Goal: Transaction & Acquisition: Purchase product/service

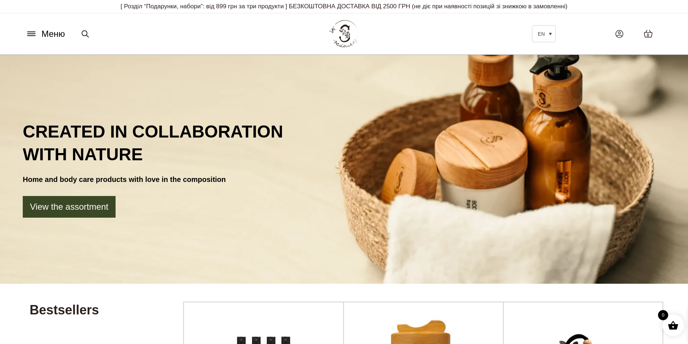
click at [36, 32] on icon at bounding box center [32, 34] width 12 height 8
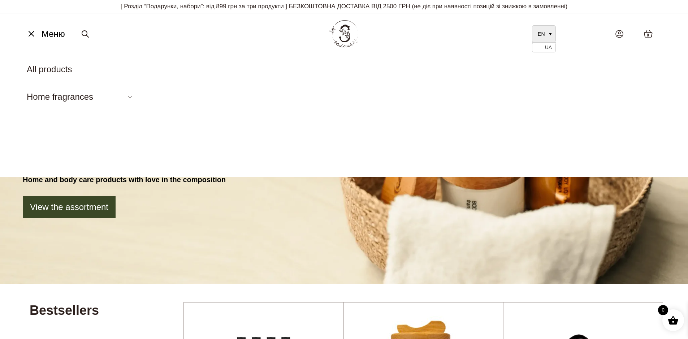
click at [550, 34] on link "EN" at bounding box center [544, 33] width 24 height 17
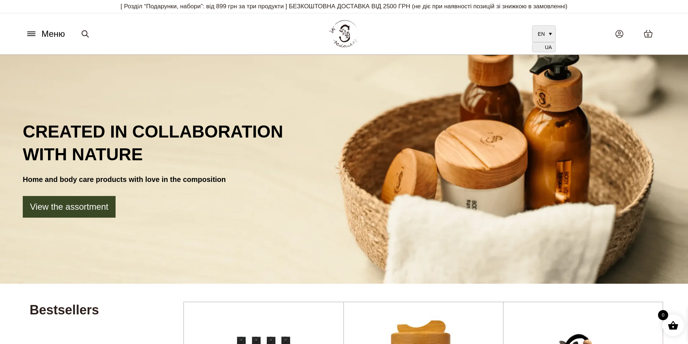
click at [548, 49] on span "UA" at bounding box center [548, 48] width 7 height 6
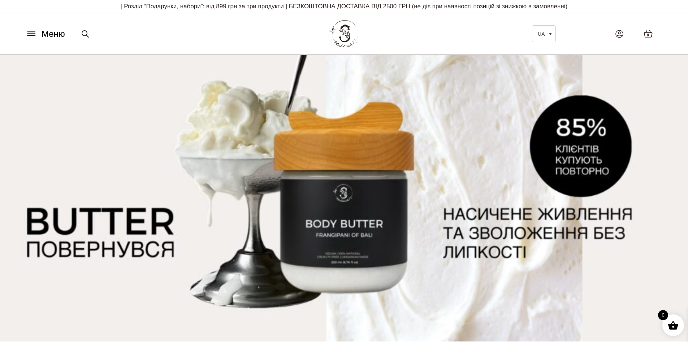
click at [34, 35] on icon at bounding box center [32, 34] width 12 height 8
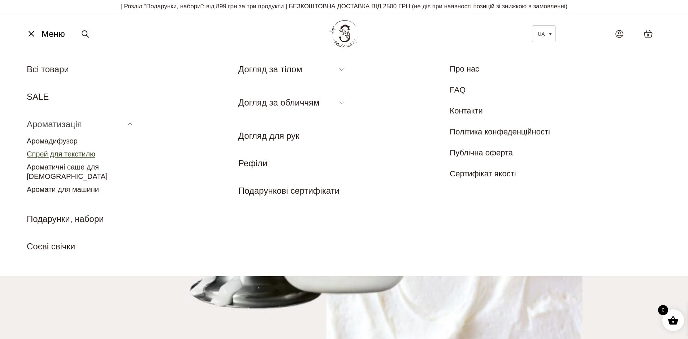
click at [74, 154] on link "Спрей для текстилю" at bounding box center [61, 154] width 69 height 8
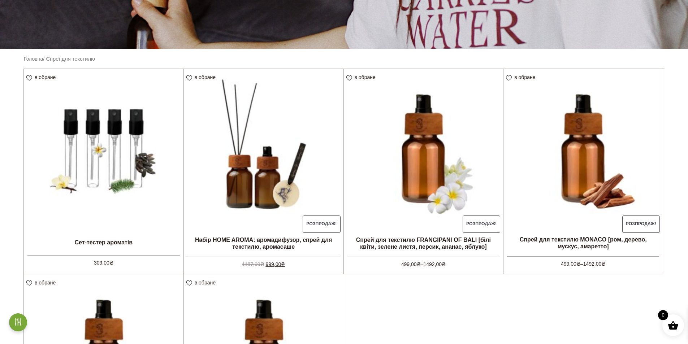
scroll to position [361, 0]
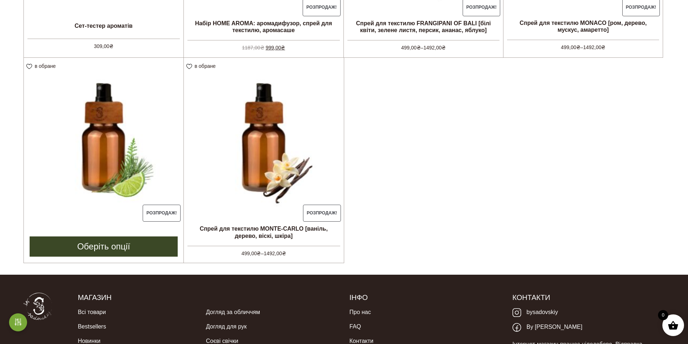
click at [150, 243] on link "Оберіть опції" at bounding box center [104, 246] width 148 height 20
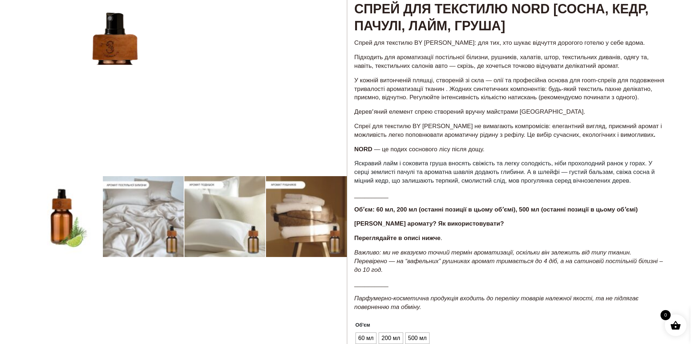
scroll to position [253, 0]
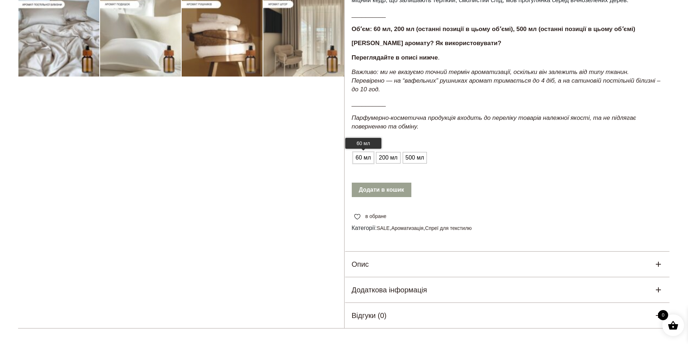
click at [369, 159] on span "60 мл" at bounding box center [363, 158] width 19 height 12
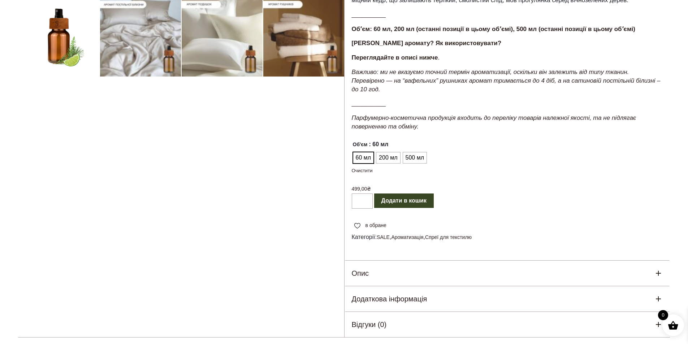
click at [407, 201] on button "Додати в кошик" at bounding box center [404, 201] width 60 height 14
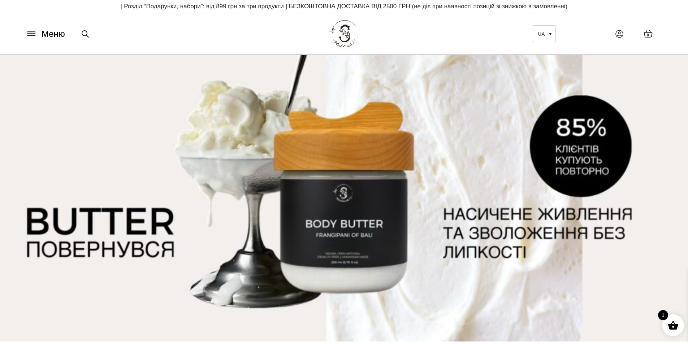
click at [38, 34] on button "Меню" at bounding box center [45, 34] width 44 height 14
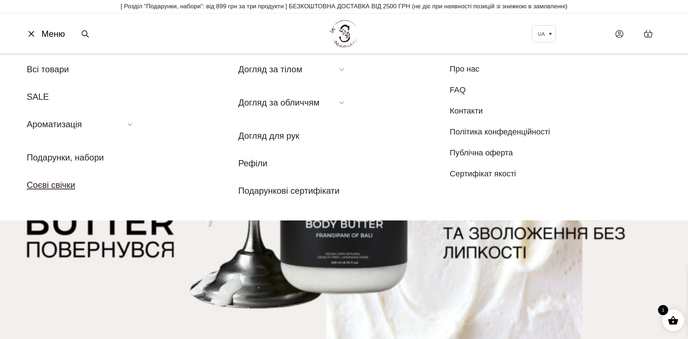
click at [63, 185] on link "Соєві свічки" at bounding box center [51, 185] width 48 height 10
click at [61, 70] on link "Всі товари" at bounding box center [48, 69] width 42 height 10
click at [555, 35] on link "UA" at bounding box center [544, 33] width 24 height 17
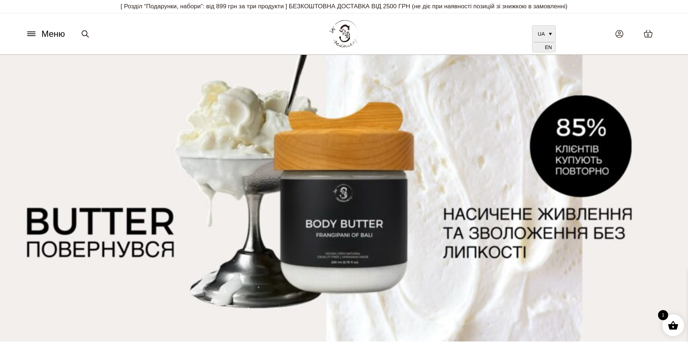
click at [549, 49] on span "EN" at bounding box center [548, 48] width 7 height 6
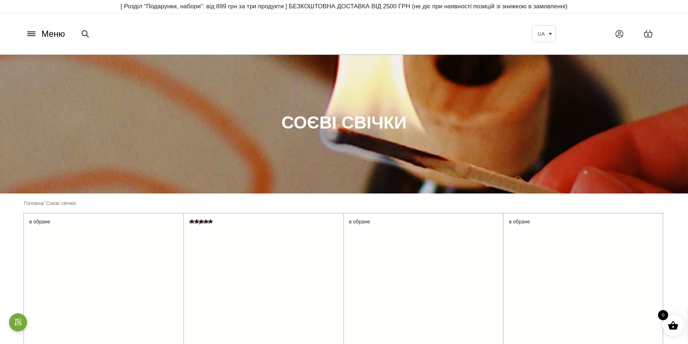
scroll to position [181, 0]
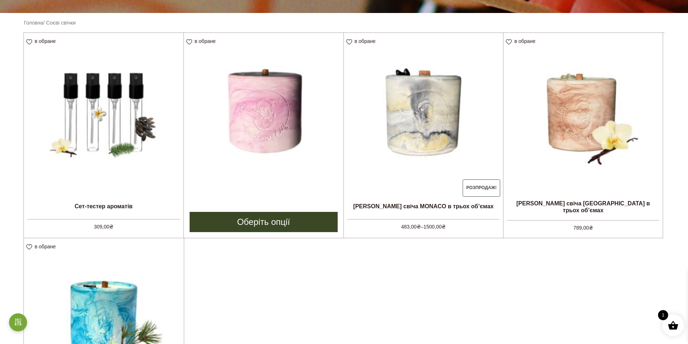
click at [273, 217] on link "Оберіть опції" at bounding box center [264, 222] width 148 height 20
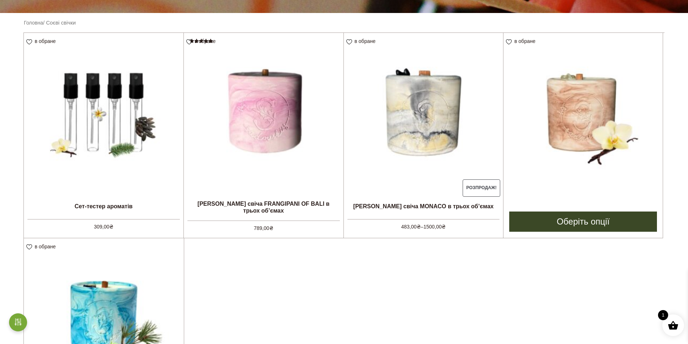
click at [573, 113] on img at bounding box center [582, 112] width 159 height 159
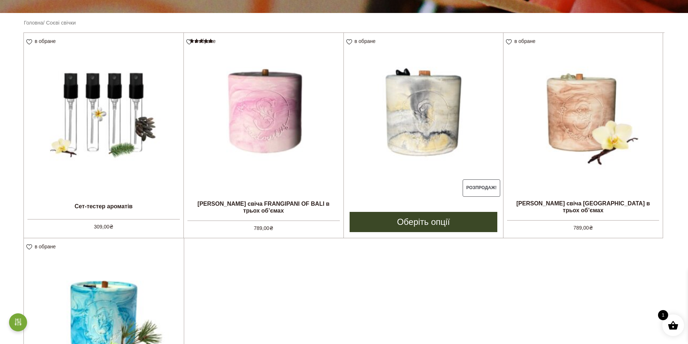
click at [443, 126] on img at bounding box center [424, 113] width 160 height 160
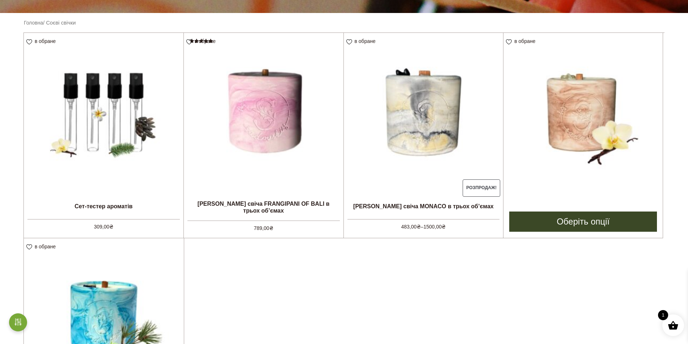
click at [595, 123] on img at bounding box center [582, 112] width 159 height 159
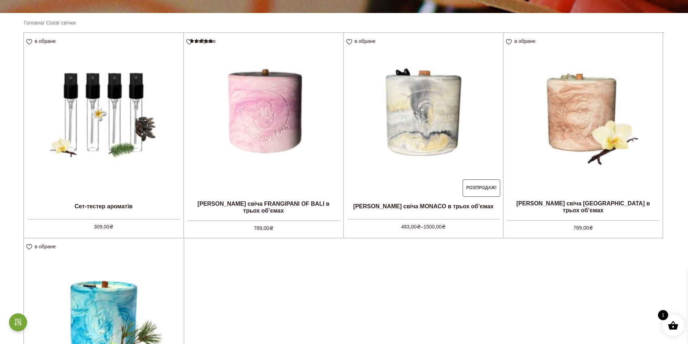
scroll to position [361, 0]
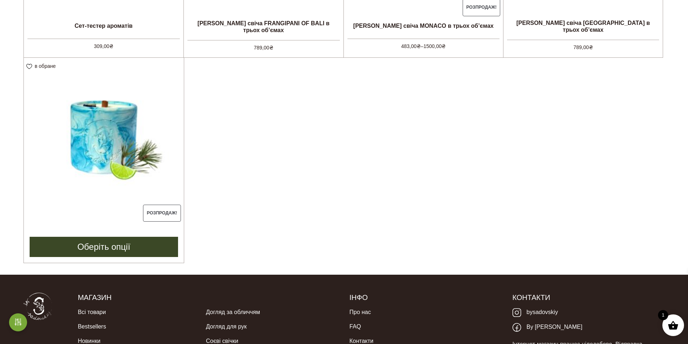
click at [129, 149] on img at bounding box center [104, 138] width 160 height 160
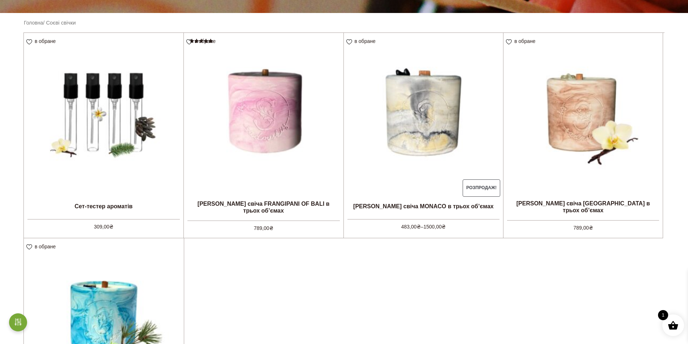
scroll to position [36, 0]
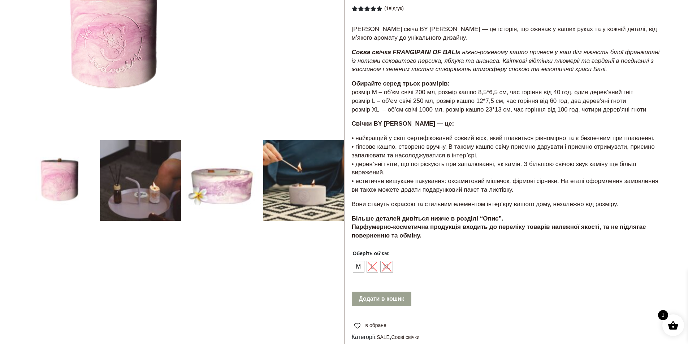
scroll to position [181, 0]
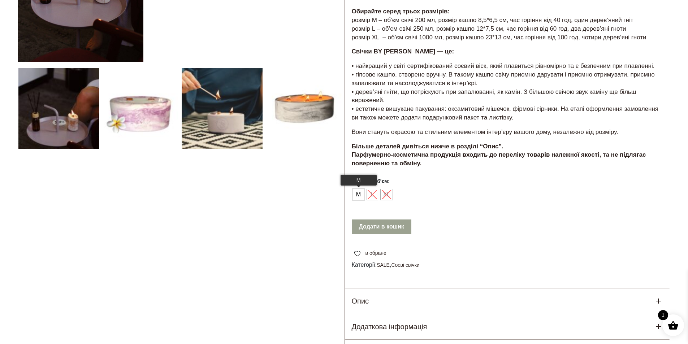
click at [359, 194] on span "М" at bounding box center [358, 195] width 9 height 12
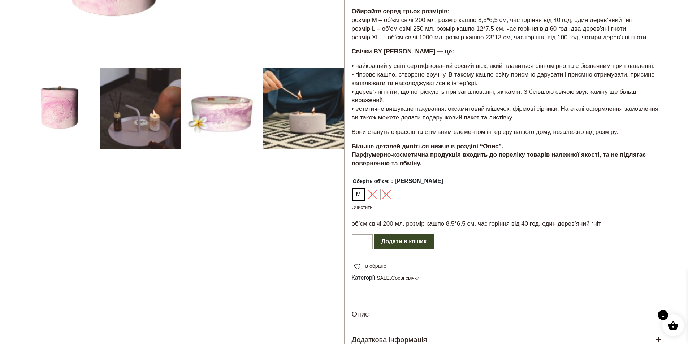
click at [415, 240] on button "Додати в кошик" at bounding box center [404, 241] width 60 height 14
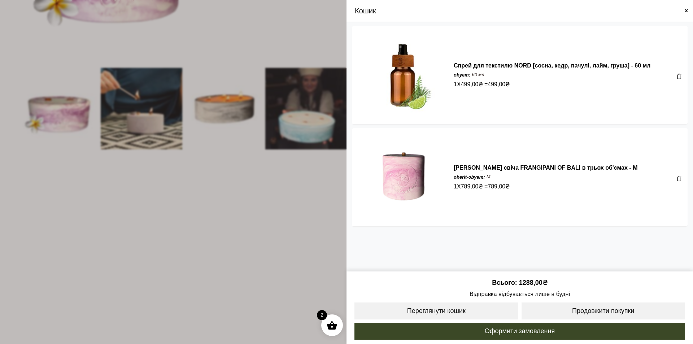
click at [687, 9] on span at bounding box center [687, 11] width 6 height 6
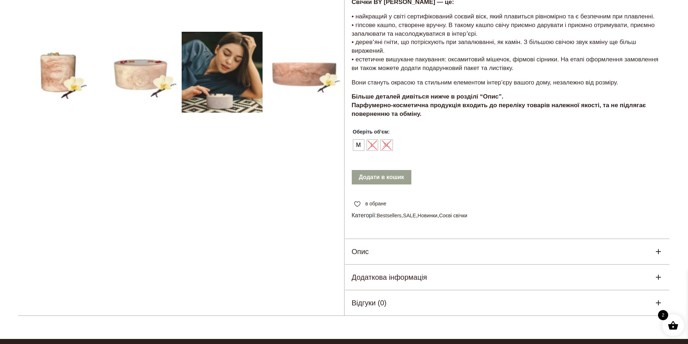
scroll to position [181, 0]
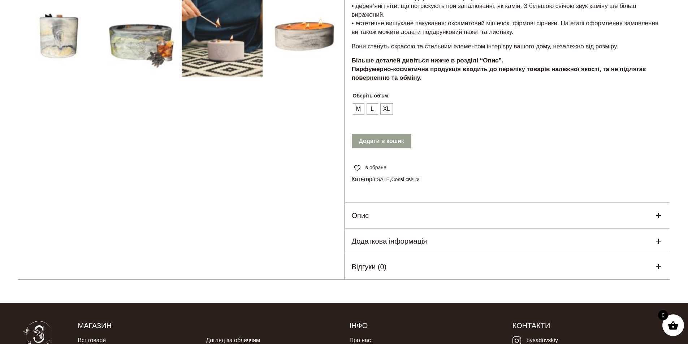
scroll to position [181, 0]
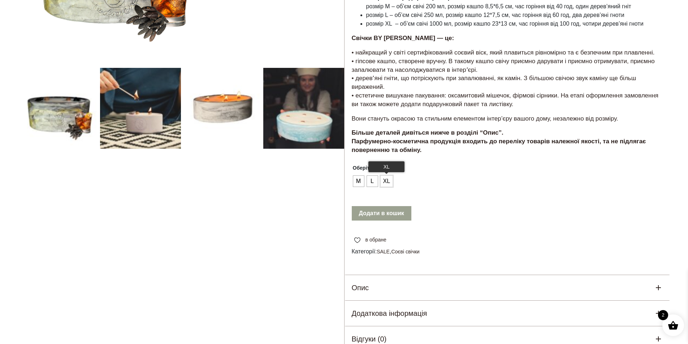
click at [388, 175] on span "XL" at bounding box center [386, 181] width 11 height 12
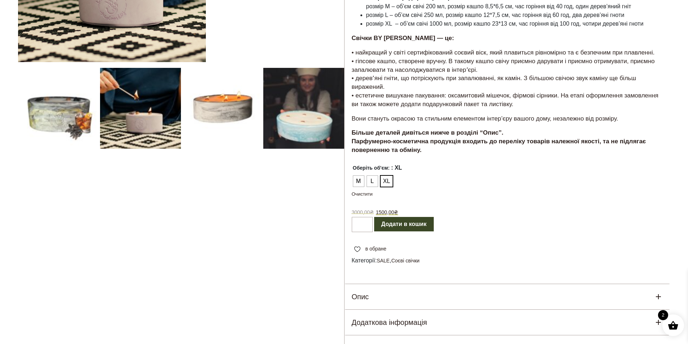
scroll to position [36, 0]
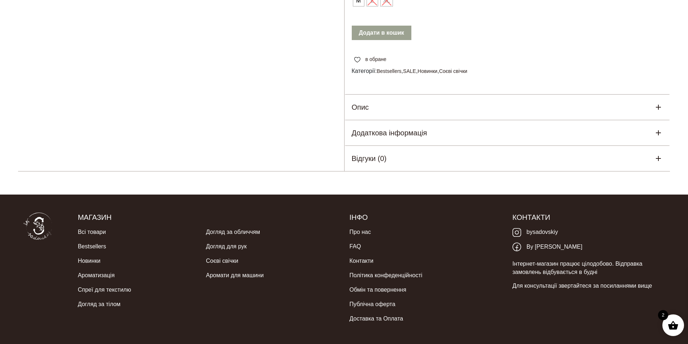
scroll to position [217, 0]
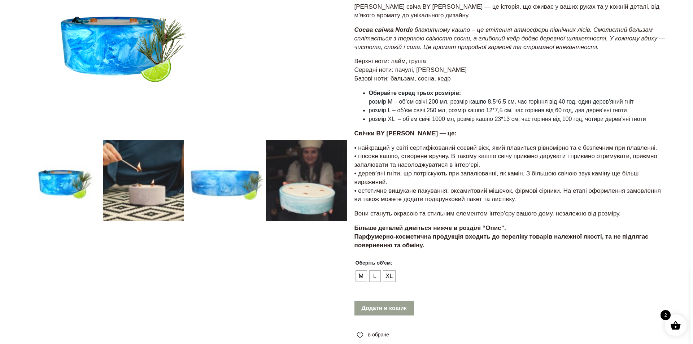
scroll to position [72, 0]
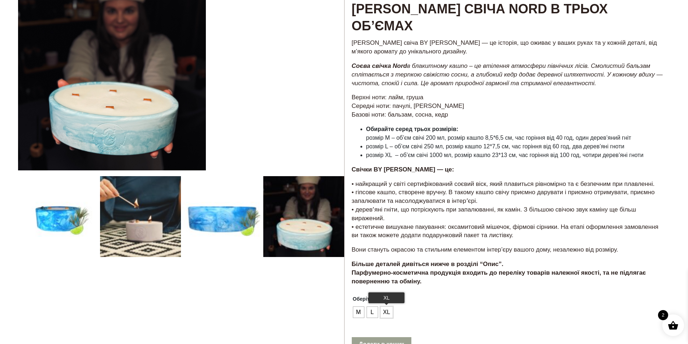
click at [386, 307] on span "XL" at bounding box center [386, 313] width 11 height 12
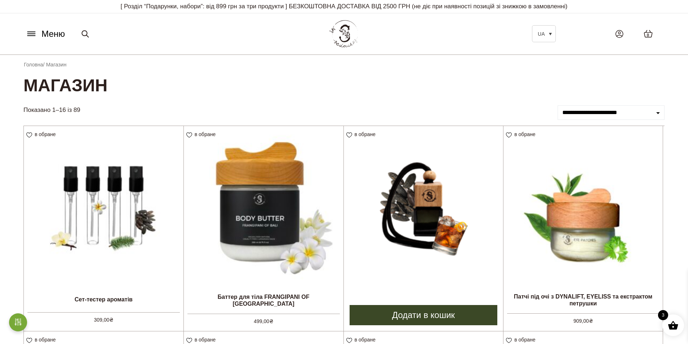
scroll to position [144, 0]
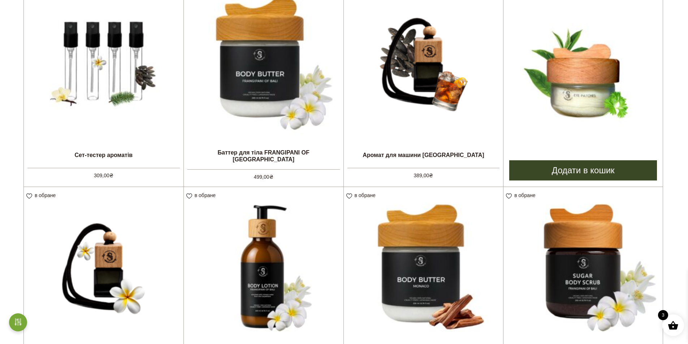
click at [574, 87] on img at bounding box center [582, 61] width 159 height 159
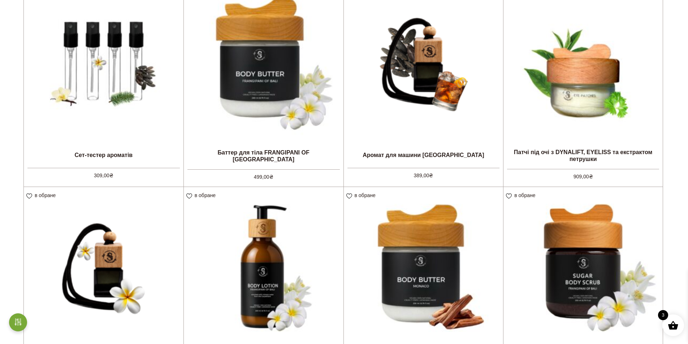
scroll to position [289, 0]
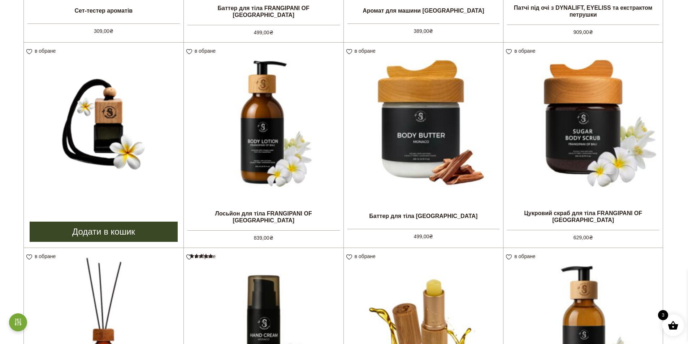
drag, startPoint x: 108, startPoint y: 136, endPoint x: 116, endPoint y: 136, distance: 8.7
click at [108, 136] on img at bounding box center [104, 123] width 160 height 160
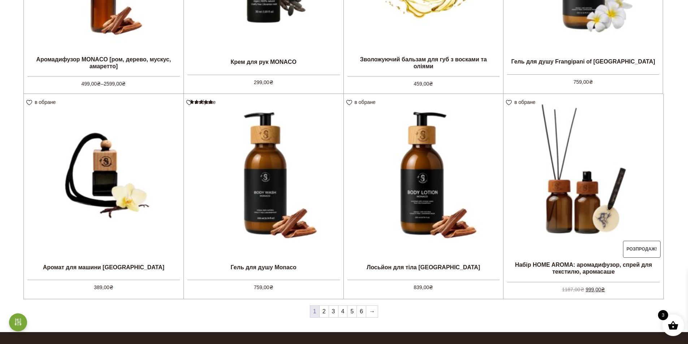
scroll to position [757, 0]
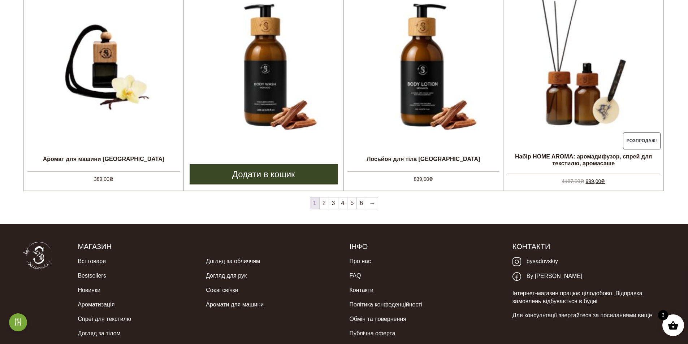
click at [283, 84] on img at bounding box center [264, 66] width 160 height 160
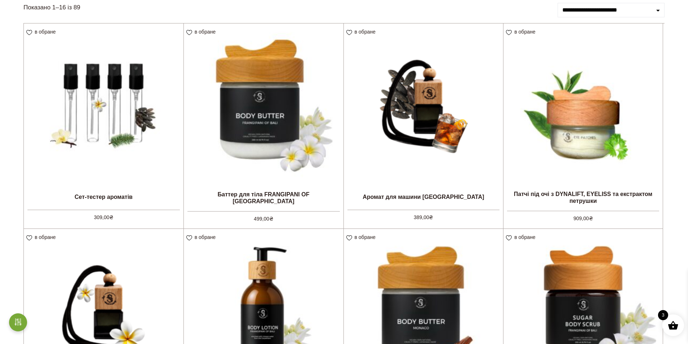
scroll to position [0, 0]
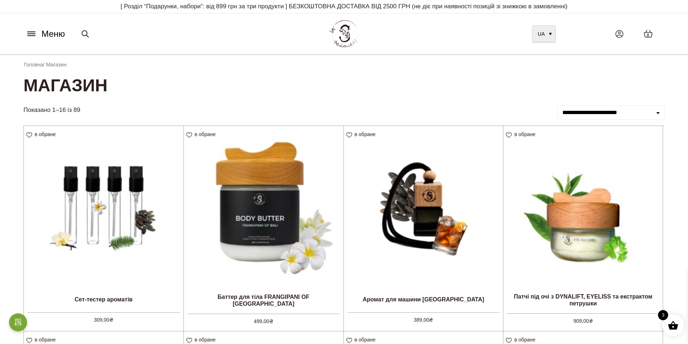
click at [547, 34] on link "UA" at bounding box center [544, 33] width 24 height 17
click at [549, 34] on link "UA" at bounding box center [544, 33] width 24 height 17
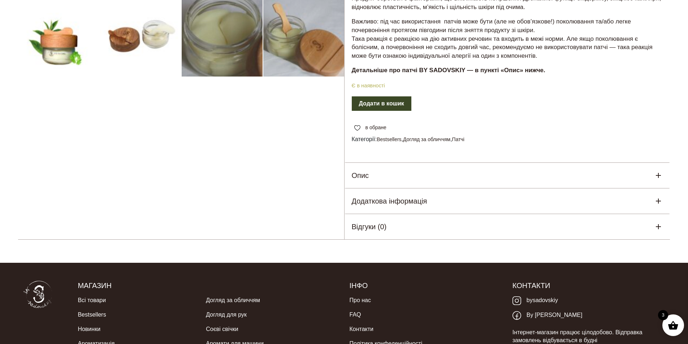
scroll to position [289, 0]
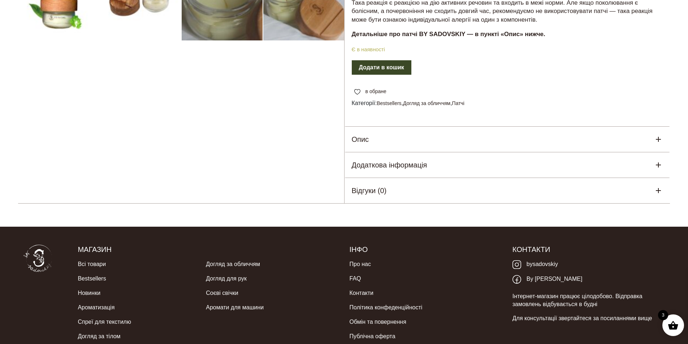
click at [458, 141] on div "Опис" at bounding box center [507, 139] width 326 height 25
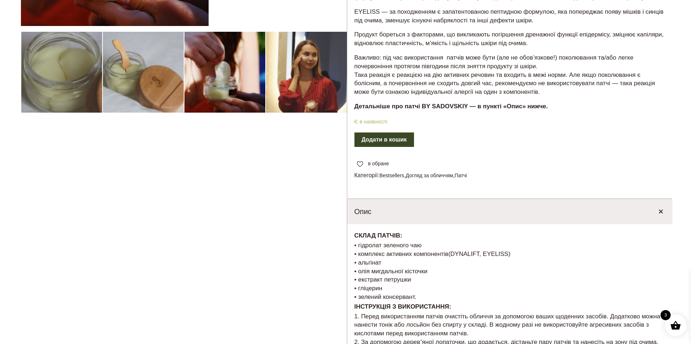
scroll to position [181, 0]
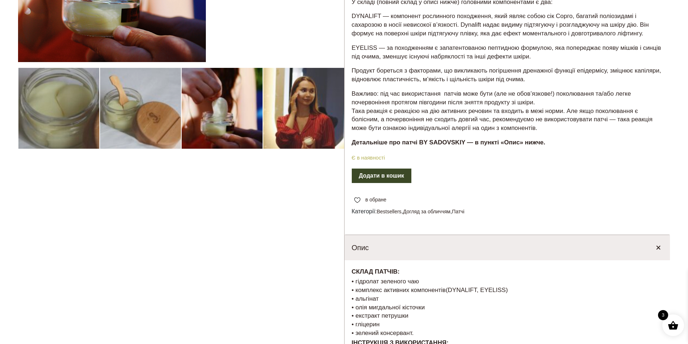
click at [403, 177] on button "Додати в кошик" at bounding box center [382, 176] width 60 height 14
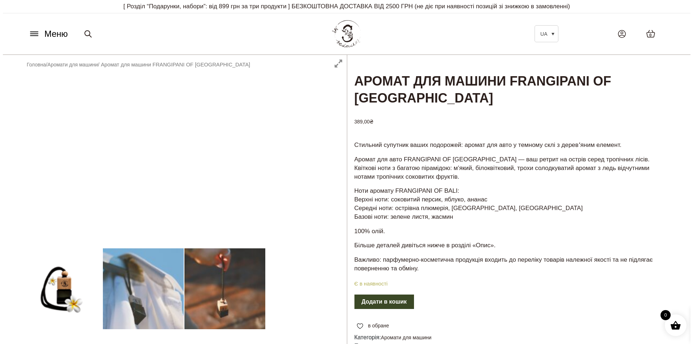
scroll to position [72, 0]
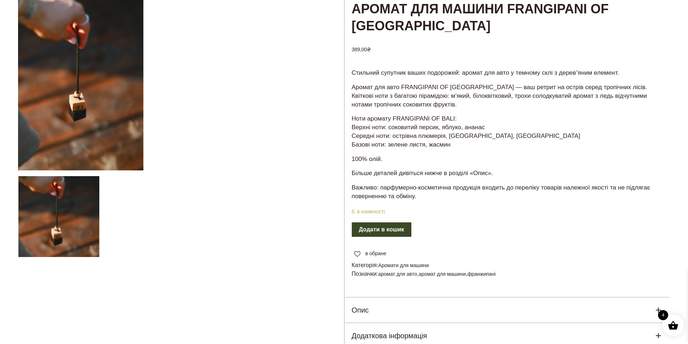
click at [401, 229] on button "Додати в кошик" at bounding box center [382, 229] width 60 height 14
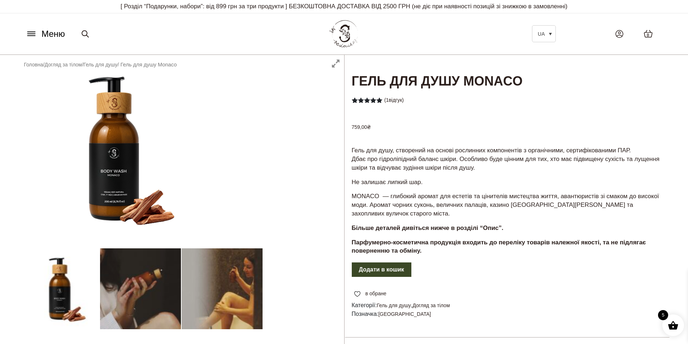
click at [393, 262] on button "Додати в кошик" at bounding box center [382, 269] width 60 height 14
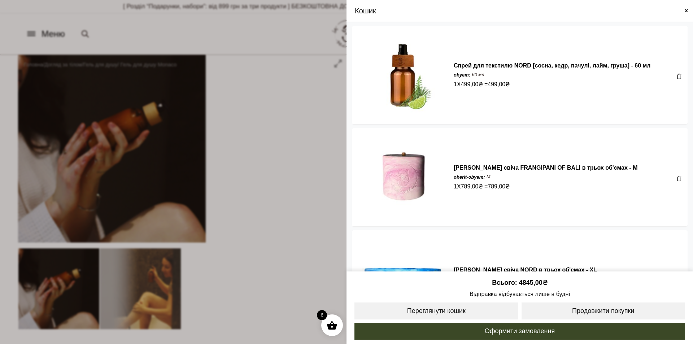
scroll to position [108, 0]
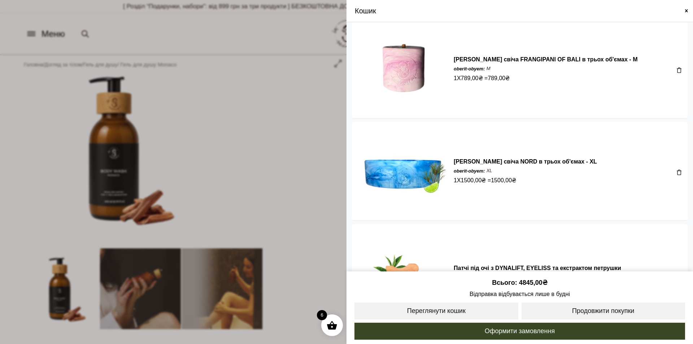
click at [677, 69] on span at bounding box center [680, 70] width 6 height 6
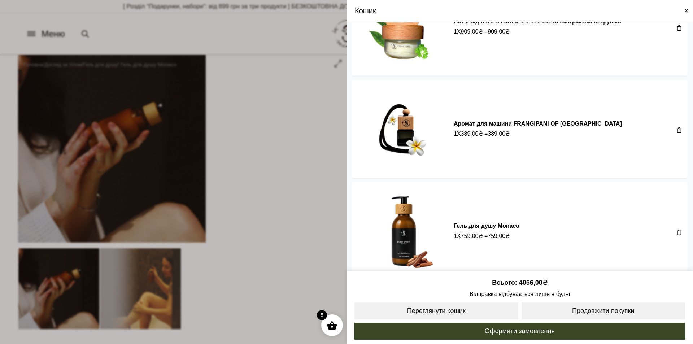
scroll to position [261, 0]
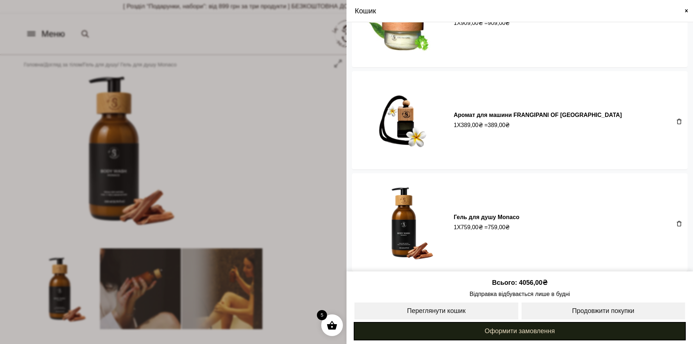
click at [537, 331] on link "Оформити замовлення" at bounding box center [520, 331] width 332 height 18
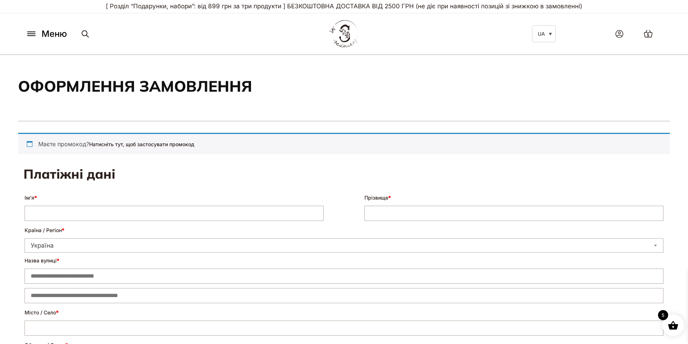
select select "****"
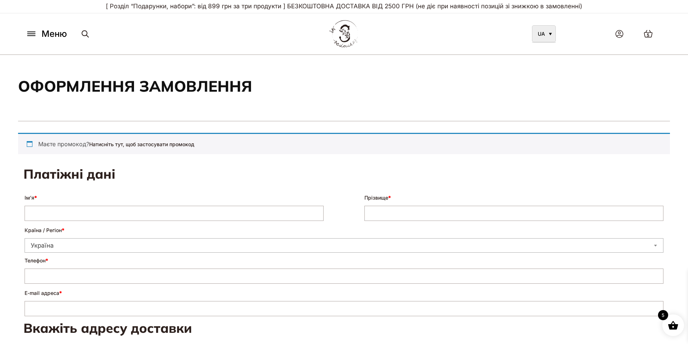
click at [552, 32] on link "UA" at bounding box center [544, 33] width 24 height 17
click at [543, 40] on link "UA" at bounding box center [544, 33] width 24 height 17
click at [546, 36] on link "UA" at bounding box center [544, 33] width 24 height 17
click at [550, 35] on link "UA" at bounding box center [544, 33] width 24 height 17
click at [44, 209] on input "Ім’я *" at bounding box center [174, 213] width 299 height 15
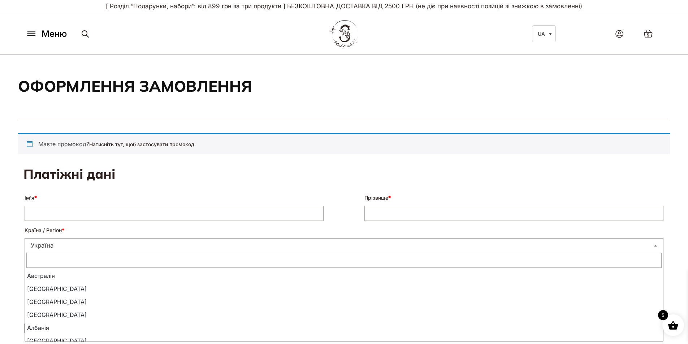
click at [74, 249] on span "Україна" at bounding box center [344, 245] width 638 height 10
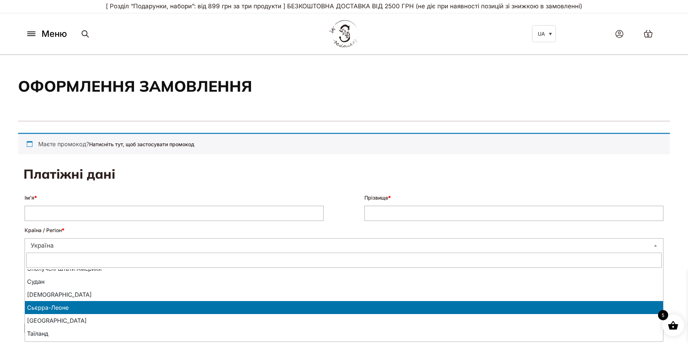
scroll to position [2767, 0]
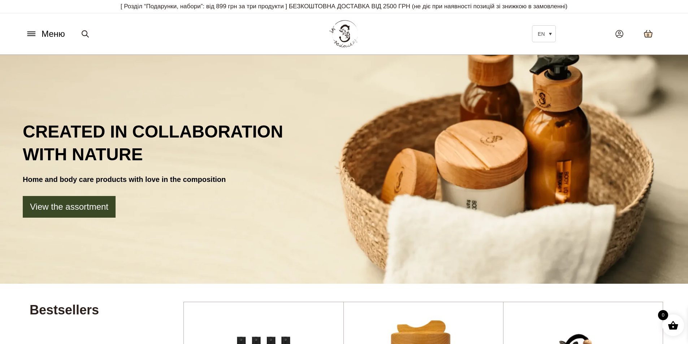
click at [645, 34] on icon at bounding box center [648, 33] width 8 height 7
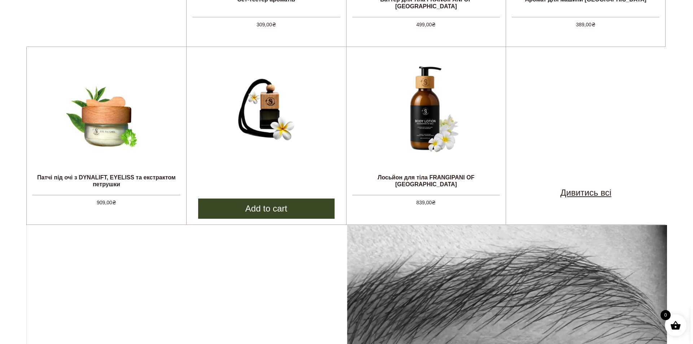
scroll to position [469, 0]
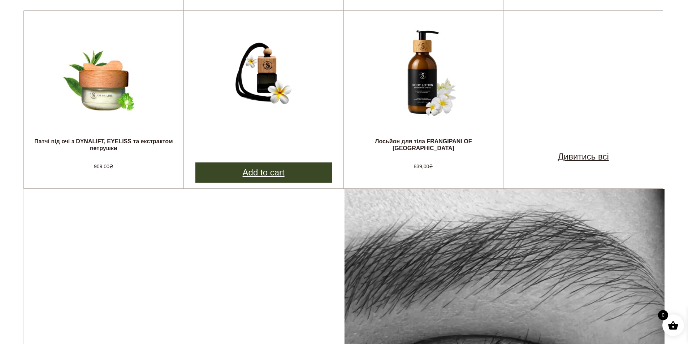
drag, startPoint x: 291, startPoint y: 173, endPoint x: 295, endPoint y: 173, distance: 4.0
click at [292, 173] on link "Add to cart" at bounding box center [263, 172] width 136 height 20
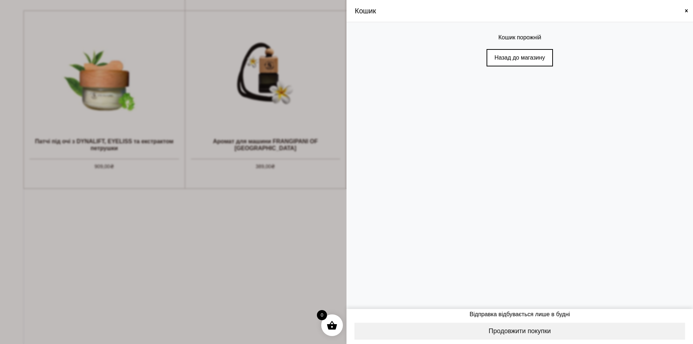
click at [518, 58] on link "Назад до магазину" at bounding box center [520, 57] width 66 height 17
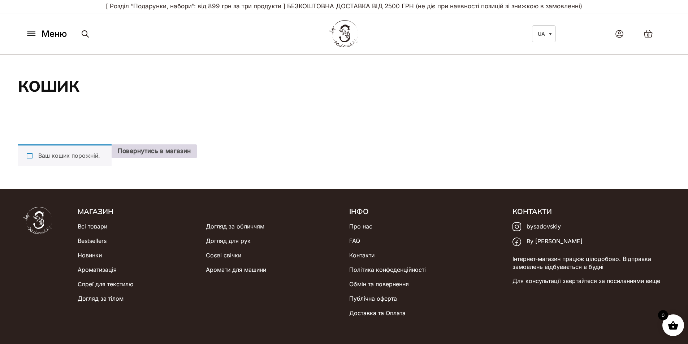
click at [151, 151] on link "Повернутись в магазин" at bounding box center [154, 151] width 85 height 14
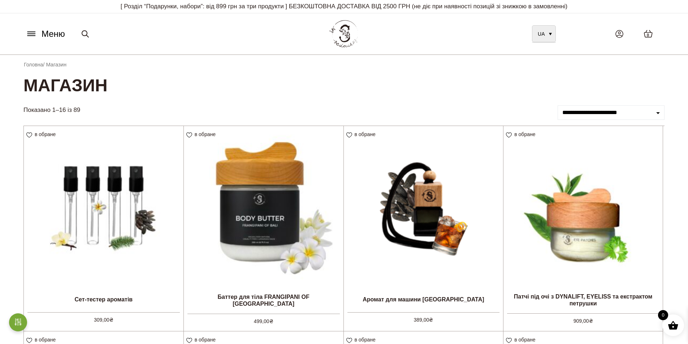
click at [547, 30] on link "UA" at bounding box center [544, 33] width 24 height 17
click at [552, 33] on link "UA" at bounding box center [544, 33] width 24 height 17
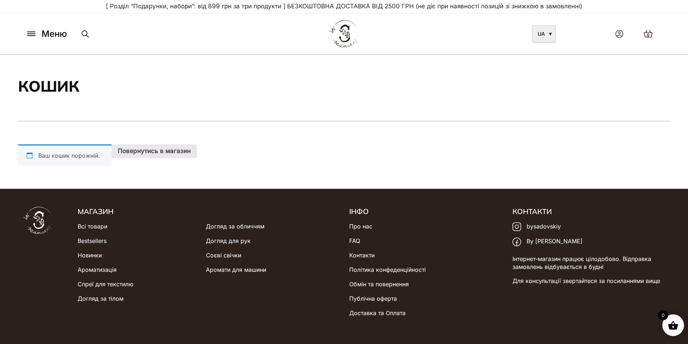
click at [553, 34] on link "UA" at bounding box center [544, 33] width 24 height 17
click at [549, 35] on link "UA" at bounding box center [544, 33] width 24 height 17
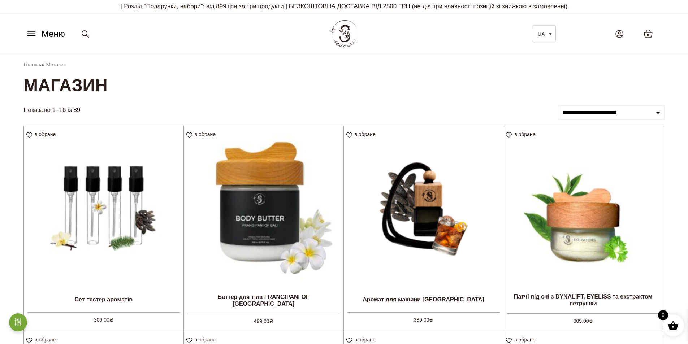
click at [565, 43] on div "0" at bounding box center [615, 33] width 109 height 23
click at [553, 32] on link "UA" at bounding box center [544, 33] width 24 height 17
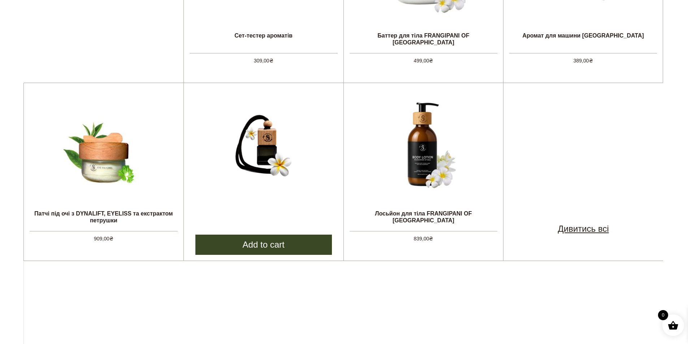
scroll to position [433, 0]
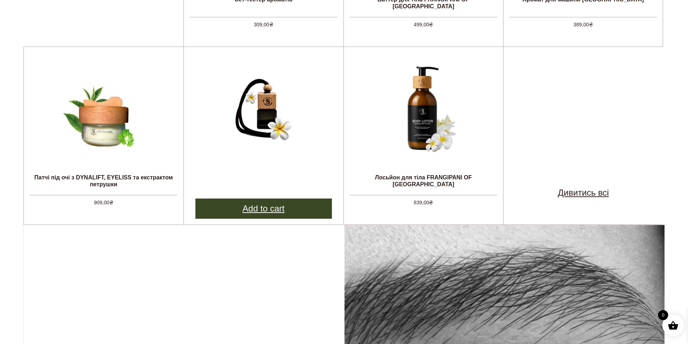
click at [269, 205] on link "Add to cart" at bounding box center [263, 209] width 136 height 20
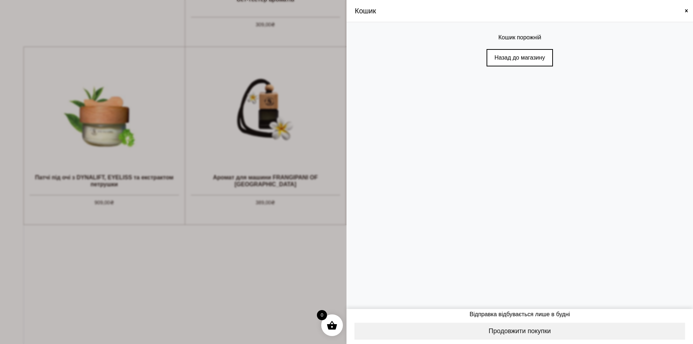
click at [540, 56] on link "Назад до магазину" at bounding box center [520, 57] width 66 height 17
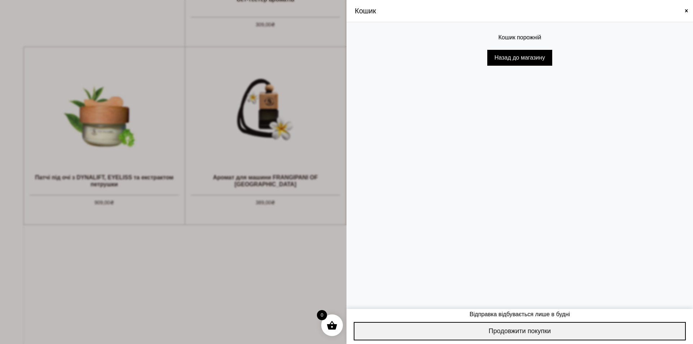
click at [543, 332] on link "Продовжити покупки" at bounding box center [520, 331] width 332 height 18
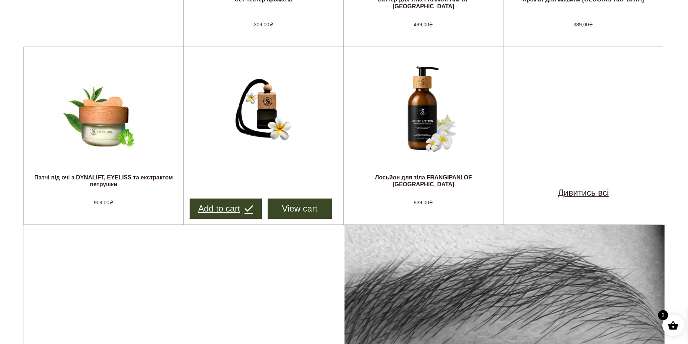
click at [233, 210] on link "Add to cart" at bounding box center [226, 209] width 72 height 20
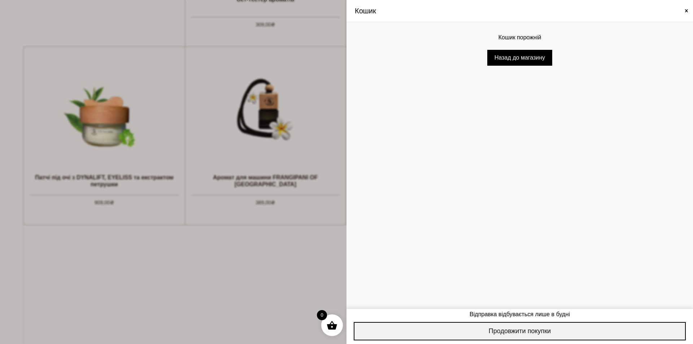
click at [545, 331] on link "Продовжити покупки" at bounding box center [520, 331] width 332 height 18
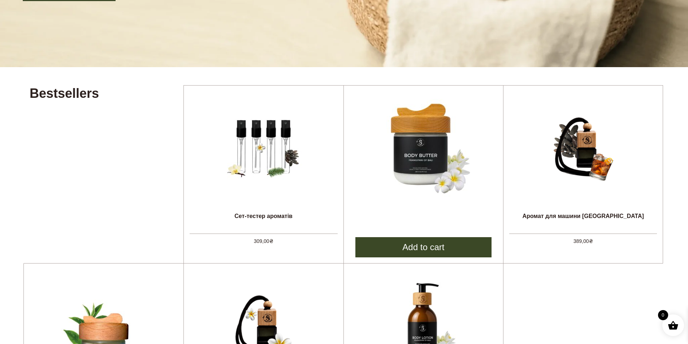
scroll to position [0, 0]
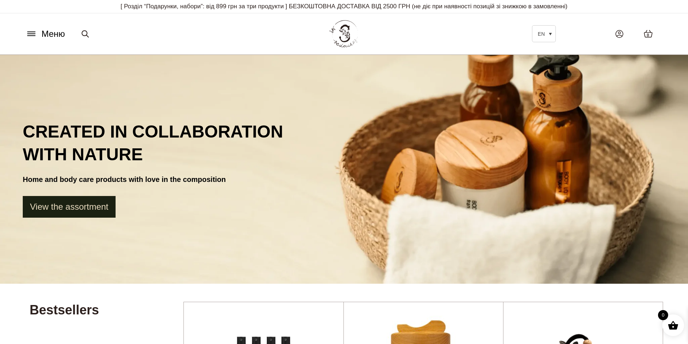
click at [100, 209] on link "View the assortment" at bounding box center [69, 207] width 93 height 22
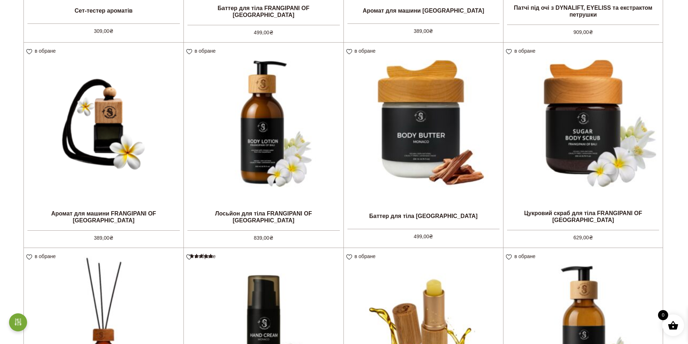
scroll to position [433, 0]
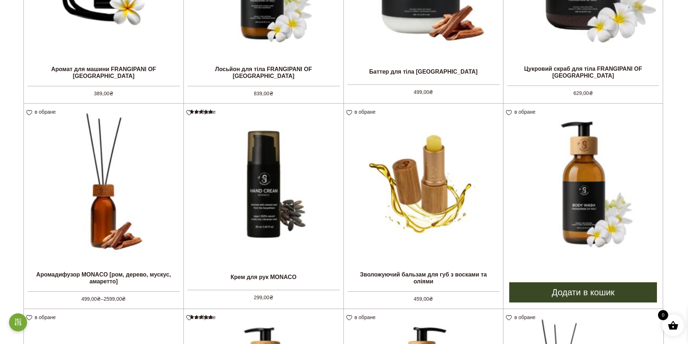
click at [596, 292] on link "Додати в кошик" at bounding box center [583, 292] width 148 height 20
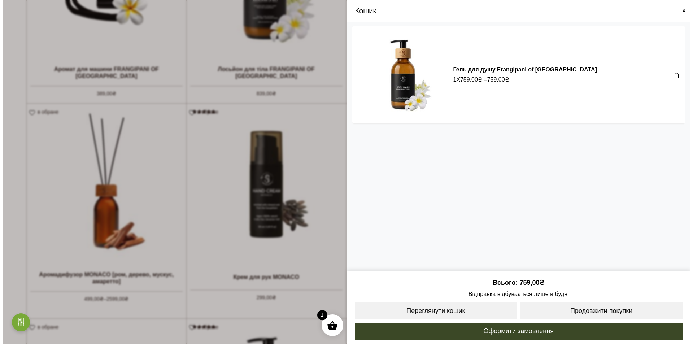
scroll to position [435, 0]
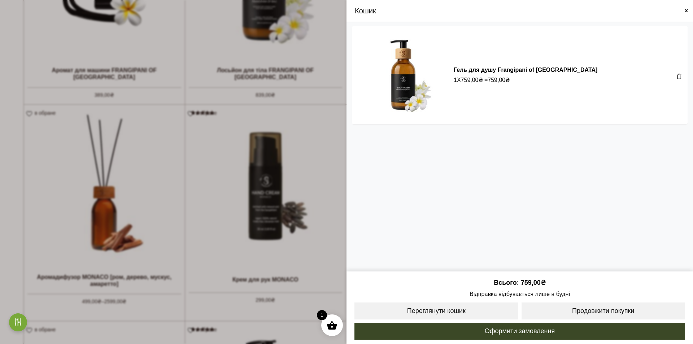
click at [687, 11] on span at bounding box center [687, 11] width 6 height 6
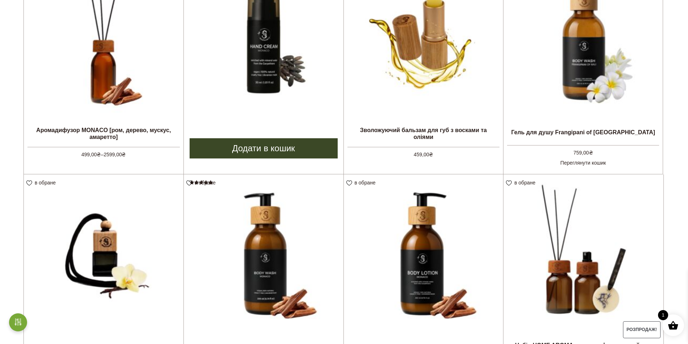
scroll to position [686, 0]
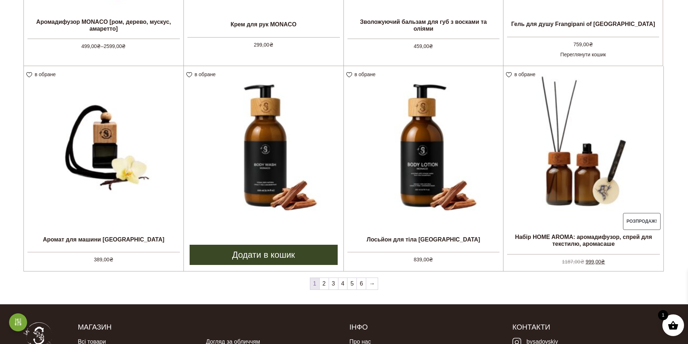
click at [281, 254] on link "Додати в кошик" at bounding box center [264, 255] width 148 height 20
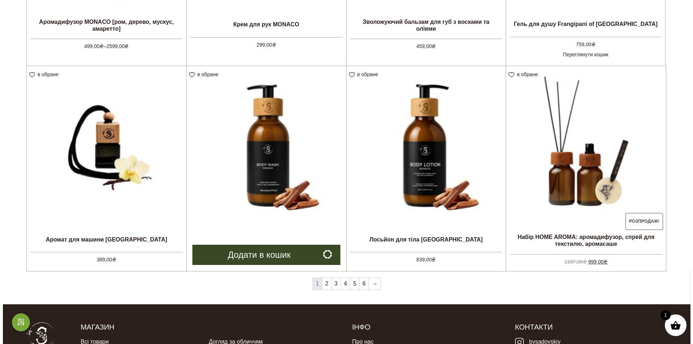
scroll to position [689, 0]
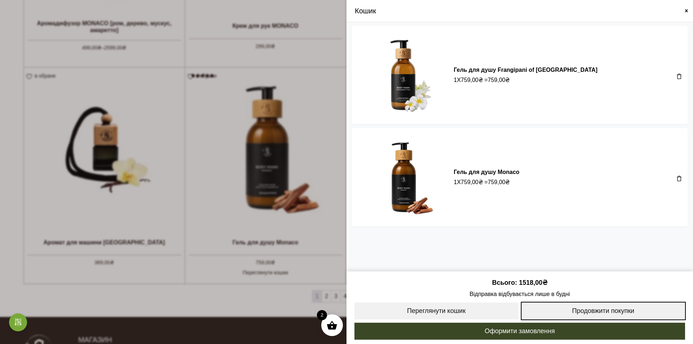
click at [630, 312] on link "Продовжити покупки" at bounding box center [603, 311] width 165 height 18
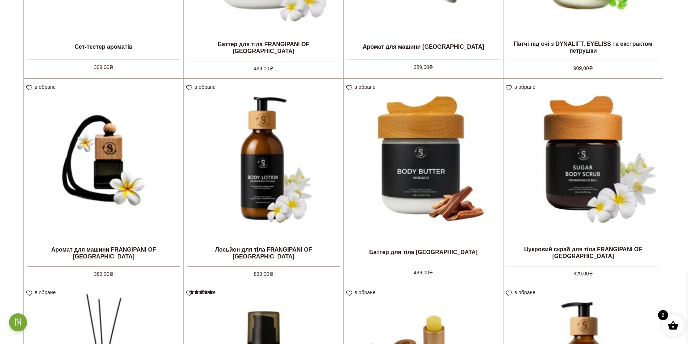
scroll to position [144, 0]
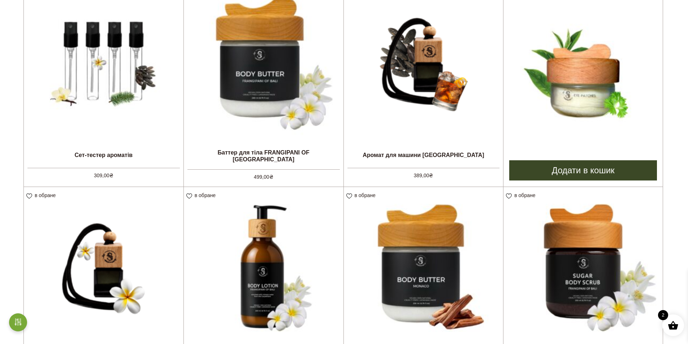
click at [597, 172] on link "Додати в кошик" at bounding box center [583, 170] width 148 height 20
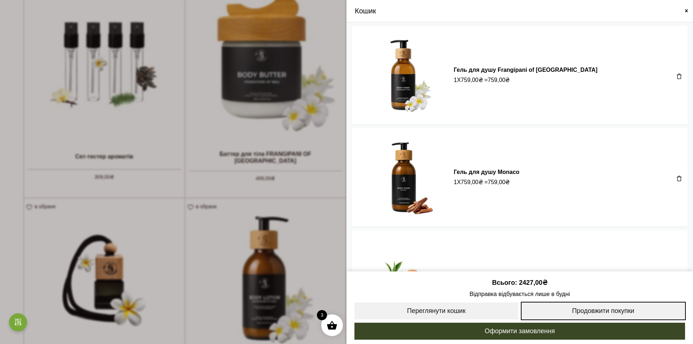
click at [606, 308] on link "Продовжити покупки" at bounding box center [603, 311] width 165 height 18
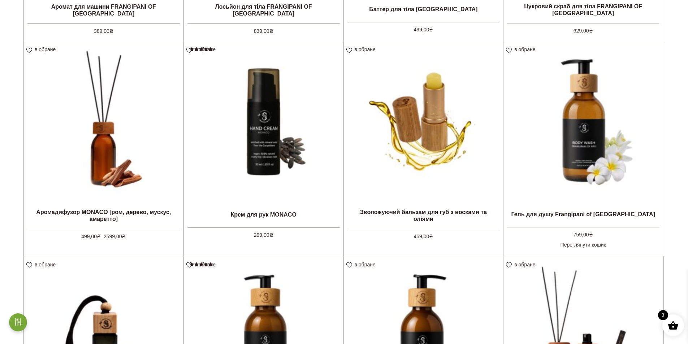
scroll to position [686, 0]
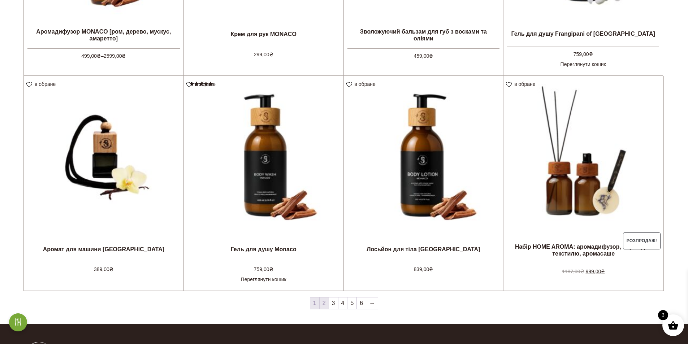
click at [324, 302] on link "2" at bounding box center [324, 304] width 9 height 12
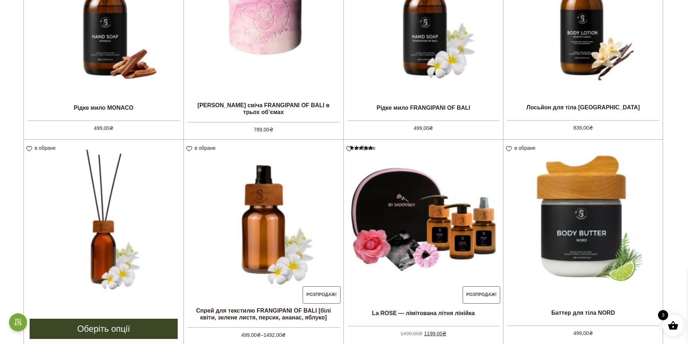
scroll to position [542, 0]
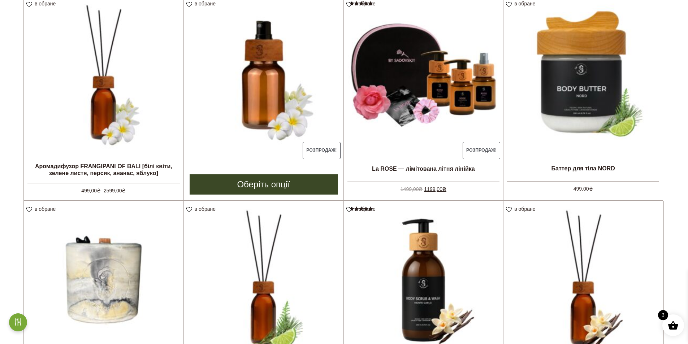
click at [262, 186] on link "Оберіть опції" at bounding box center [264, 184] width 148 height 20
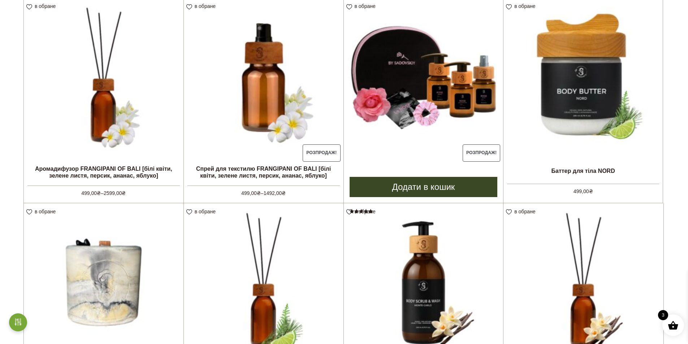
scroll to position [683, 0]
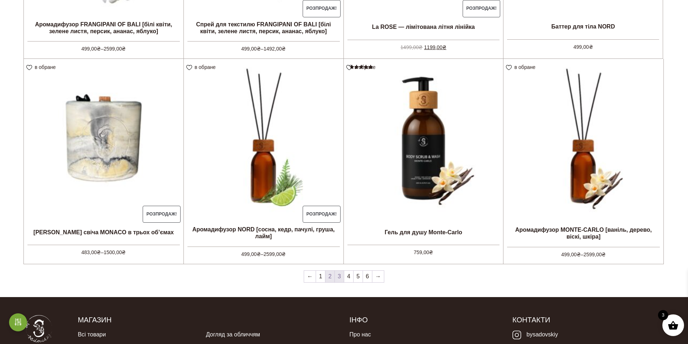
click at [339, 275] on link "3" at bounding box center [339, 277] width 9 height 12
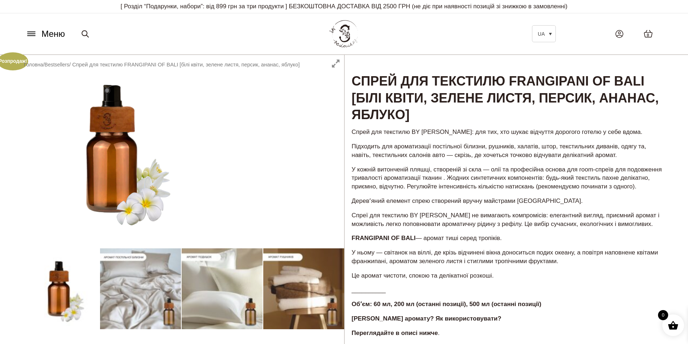
scroll to position [181, 0]
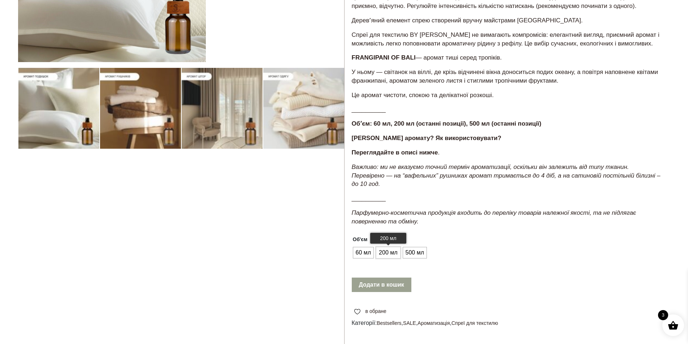
click at [393, 254] on span "200 мл" at bounding box center [388, 253] width 22 height 12
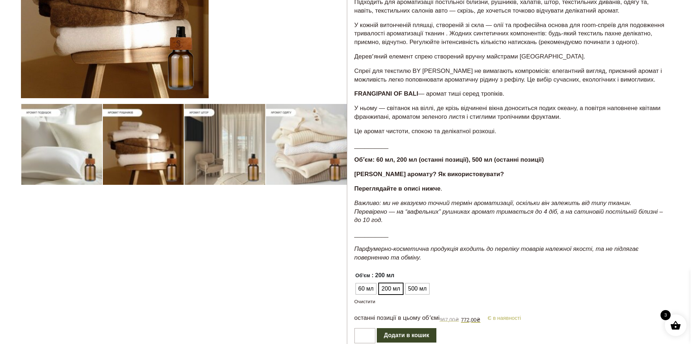
scroll to position [325, 0]
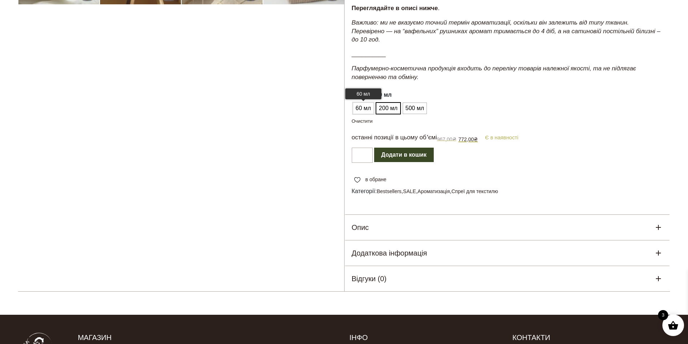
click at [364, 109] on span "60 мл" at bounding box center [363, 109] width 19 height 12
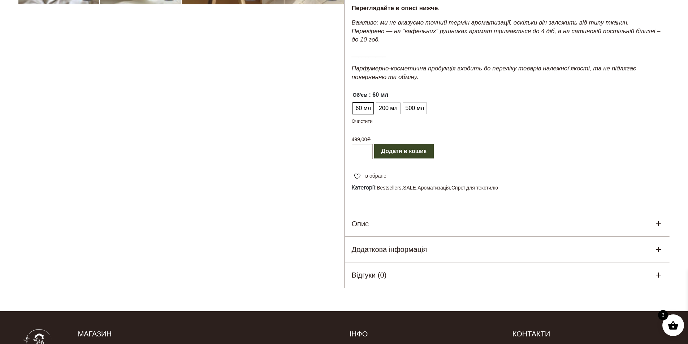
click at [412, 151] on button "Додати в кошик" at bounding box center [404, 151] width 60 height 14
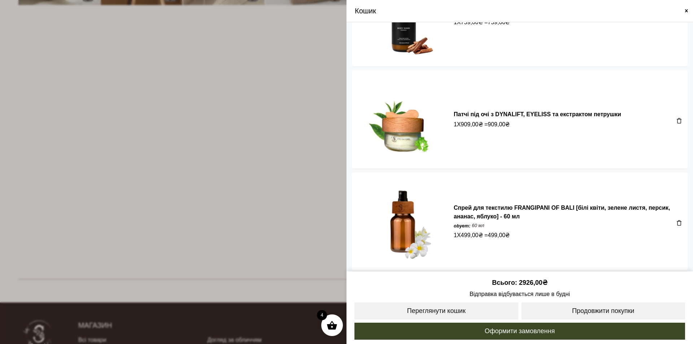
scroll to position [0, 0]
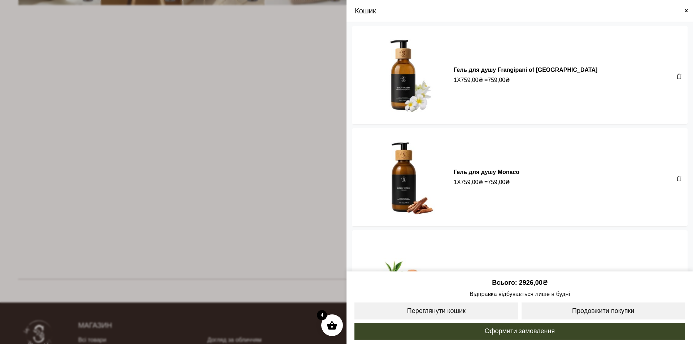
click at [678, 175] on span at bounding box center [680, 178] width 6 height 6
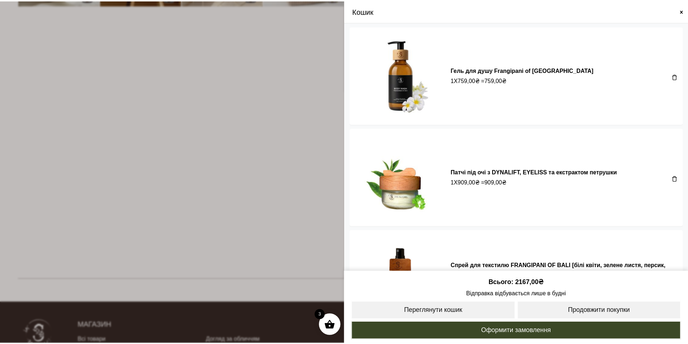
scroll to position [58, 0]
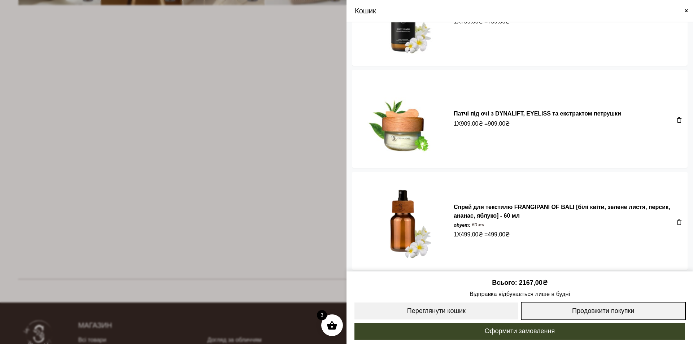
click at [613, 311] on link "Продовжити покупки" at bounding box center [603, 311] width 165 height 18
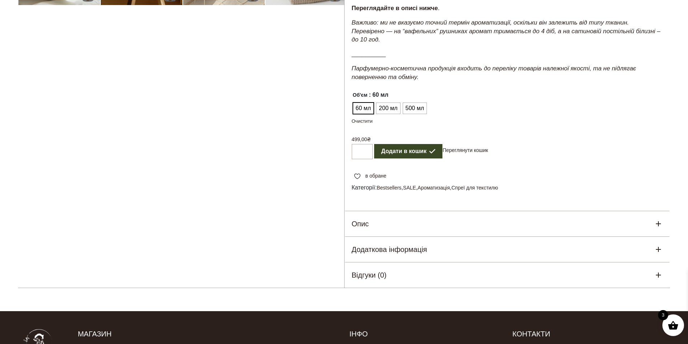
scroll to position [56, 0]
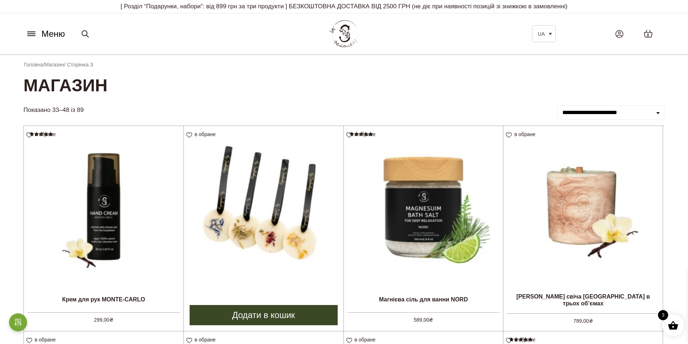
scroll to position [108, 0]
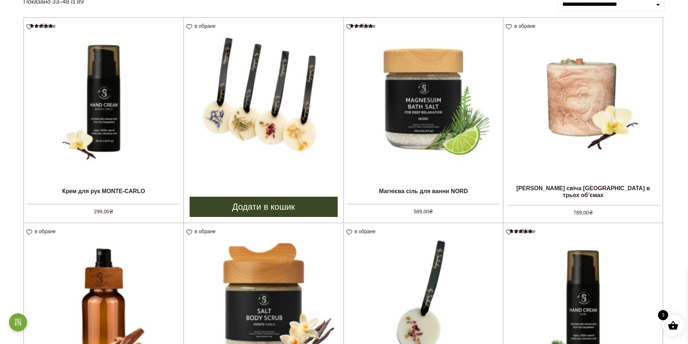
click at [283, 146] on img at bounding box center [264, 98] width 160 height 160
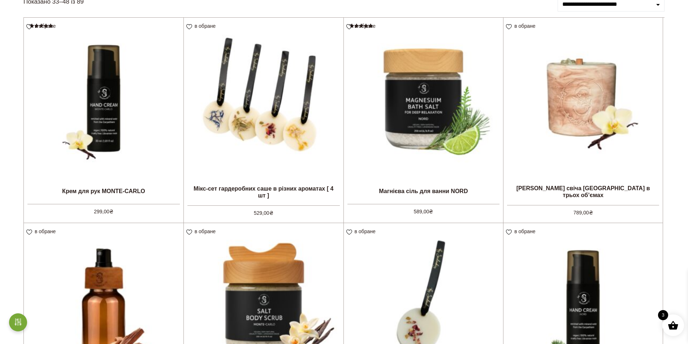
scroll to position [253, 0]
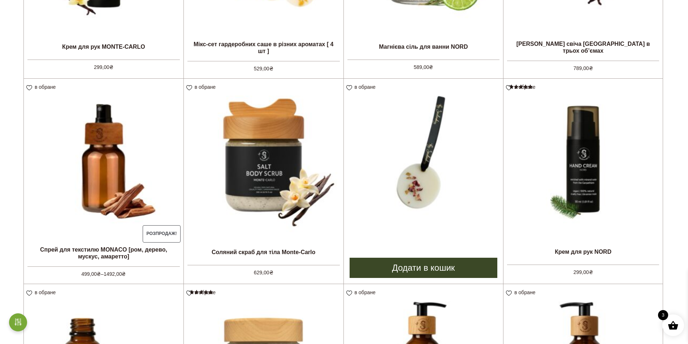
click at [433, 184] on img at bounding box center [424, 159] width 160 height 160
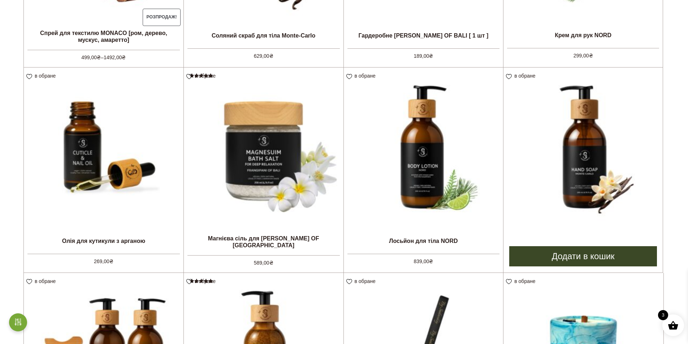
scroll to position [614, 0]
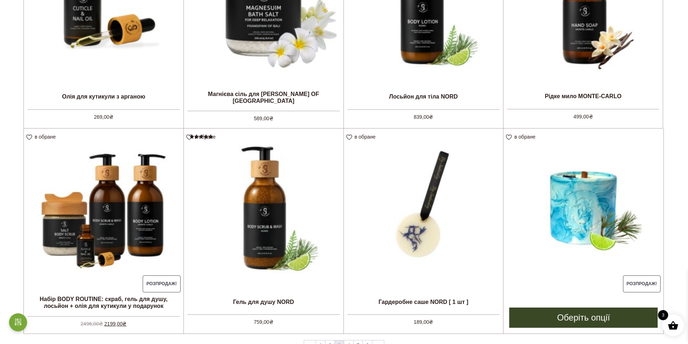
click at [593, 210] on img at bounding box center [583, 209] width 160 height 160
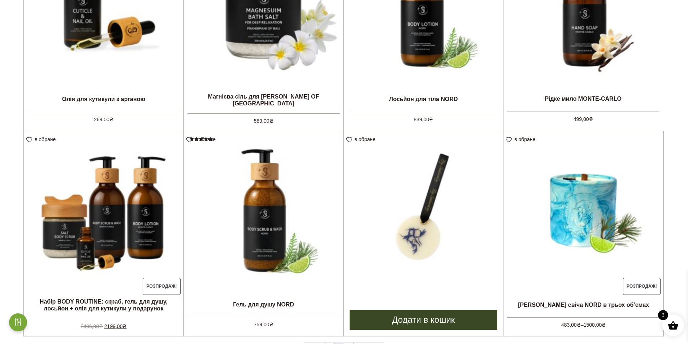
scroll to position [756, 0]
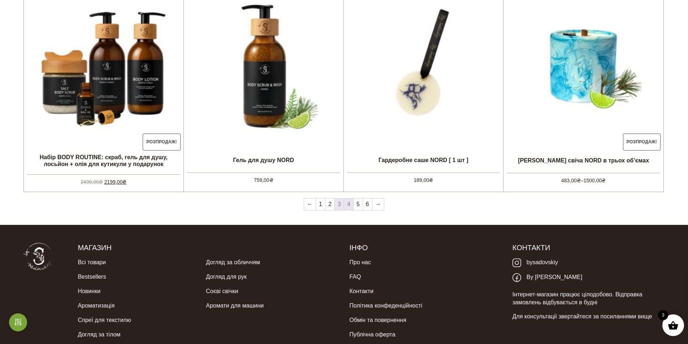
click at [348, 206] on link "4" at bounding box center [348, 205] width 9 height 12
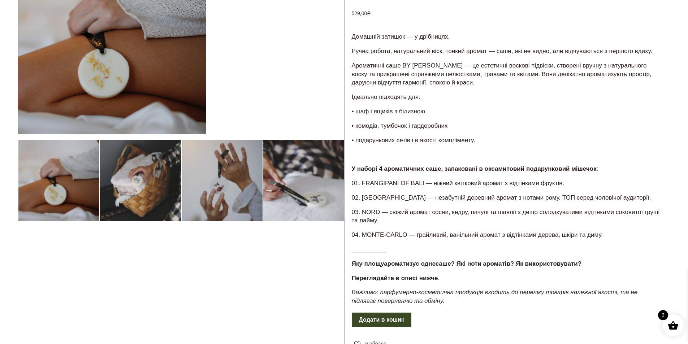
scroll to position [181, 0]
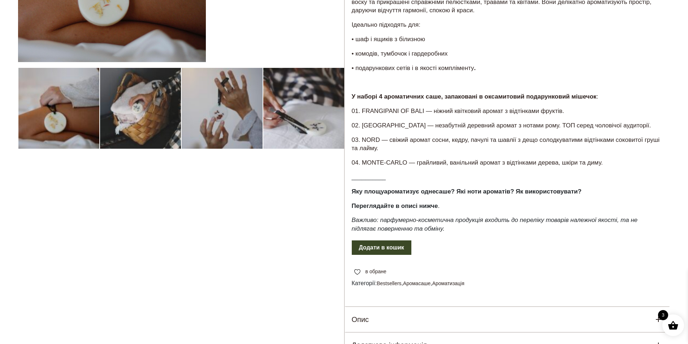
click at [405, 252] on button "Додати в кошик" at bounding box center [382, 247] width 60 height 14
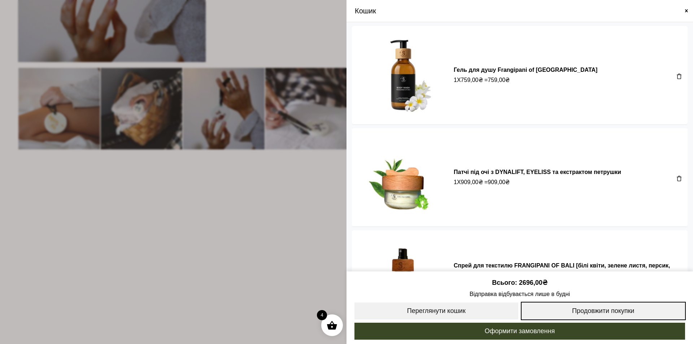
click at [604, 307] on link "Продовжити покупки" at bounding box center [603, 311] width 165 height 18
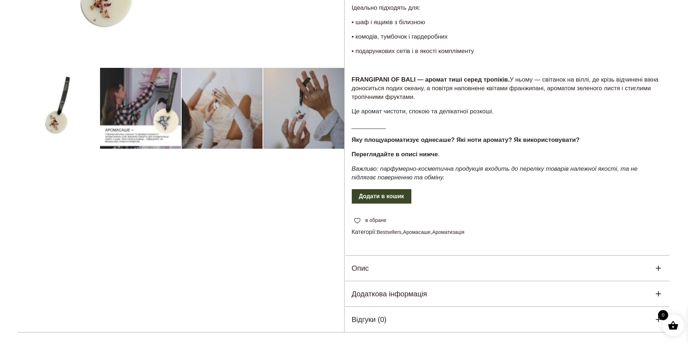
scroll to position [217, 0]
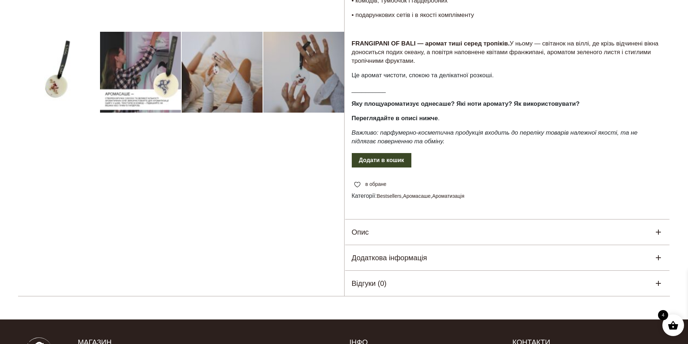
click at [387, 168] on button "Додати в кошик" at bounding box center [382, 160] width 60 height 14
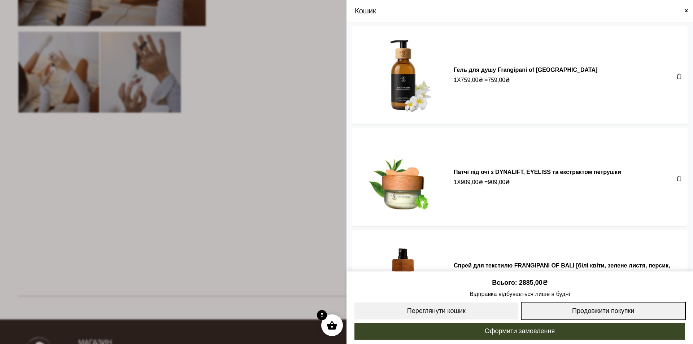
click at [592, 313] on link "Продовжити покупки" at bounding box center [603, 311] width 165 height 18
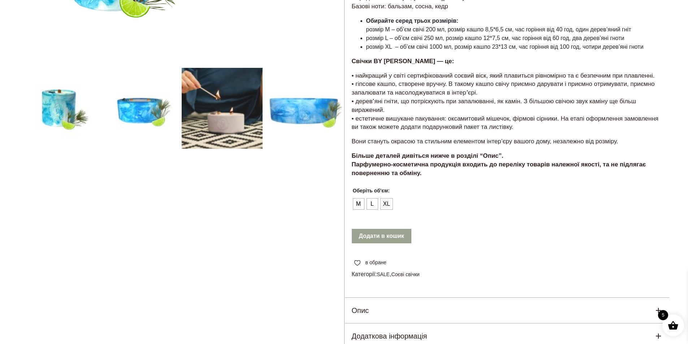
scroll to position [361, 0]
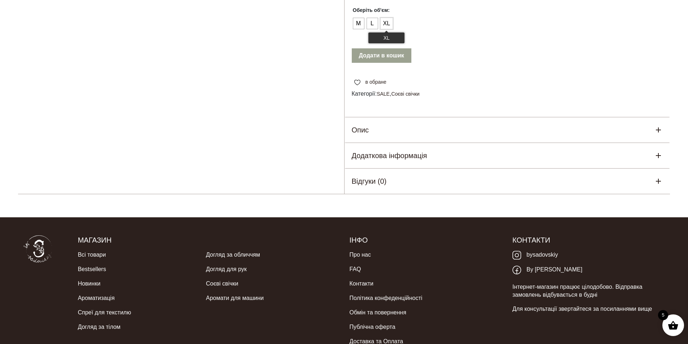
click at [385, 18] on span "XL" at bounding box center [386, 24] width 11 height 12
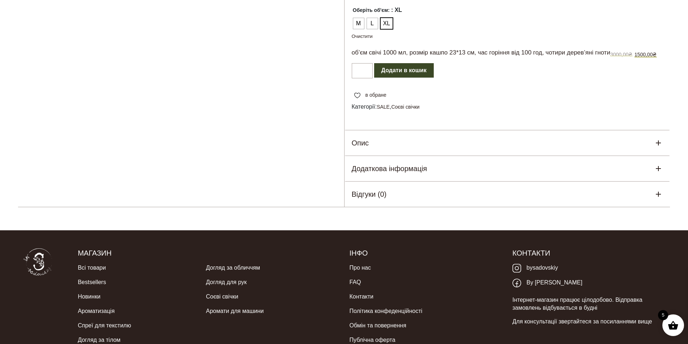
click at [425, 63] on button "Додати в кошик" at bounding box center [404, 70] width 60 height 14
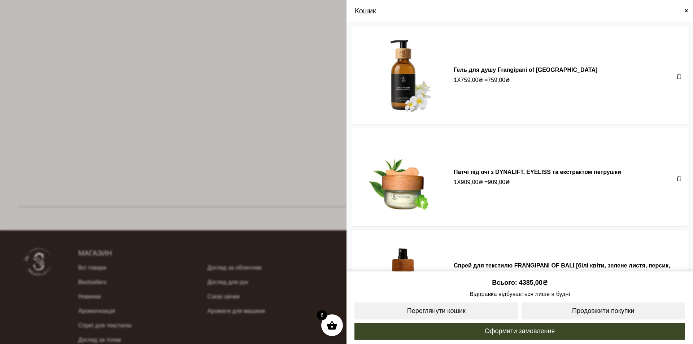
click at [685, 12] on span at bounding box center [687, 11] width 6 height 6
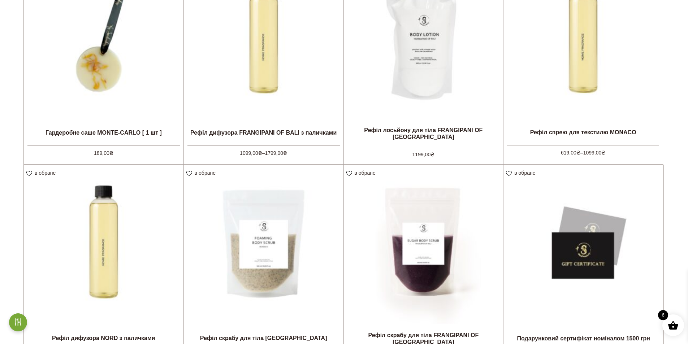
scroll to position [722, 0]
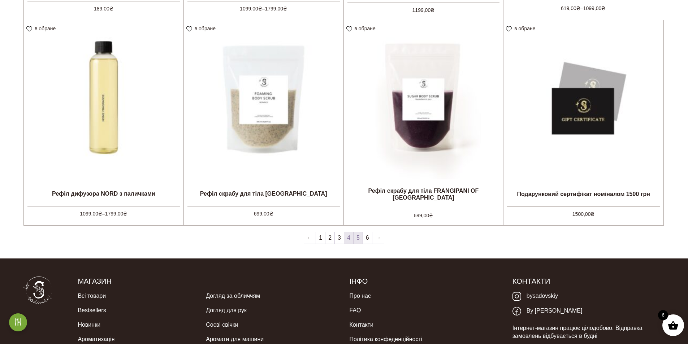
click at [358, 236] on link "5" at bounding box center [357, 238] width 9 height 12
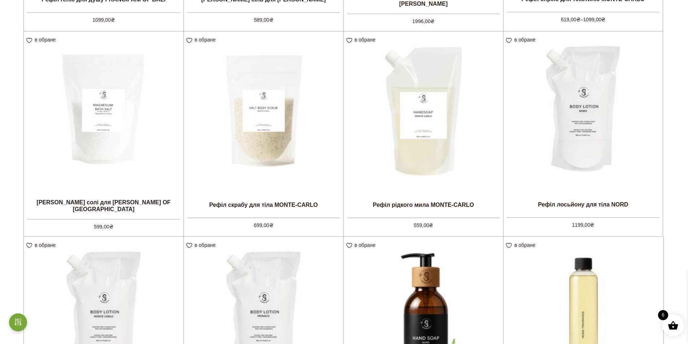
scroll to position [686, 0]
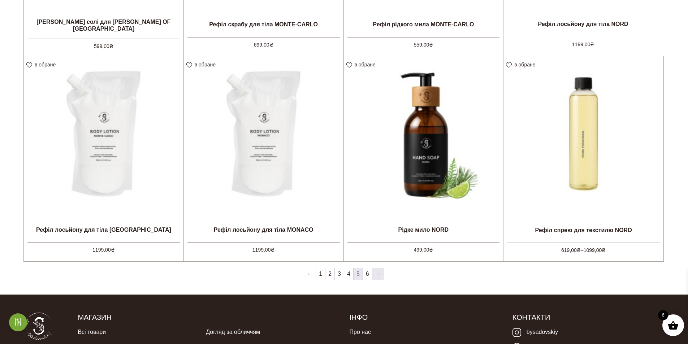
click at [379, 271] on link "→" at bounding box center [378, 274] width 12 height 12
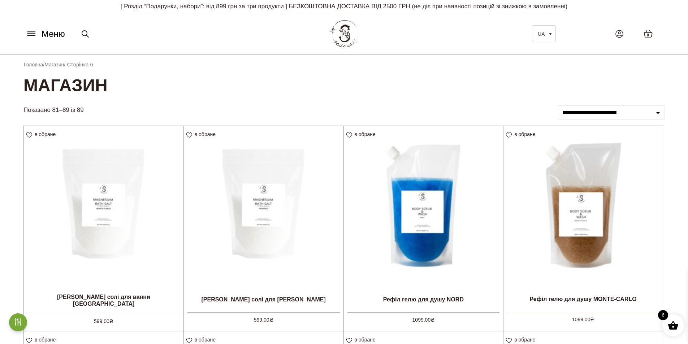
click at [35, 35] on icon at bounding box center [32, 34] width 12 height 8
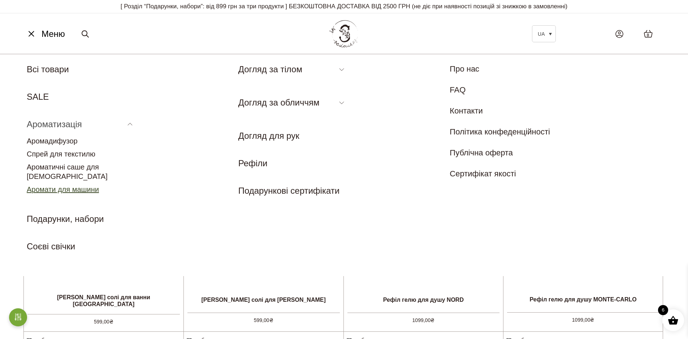
click at [55, 185] on link "Аромати для машини" at bounding box center [63, 189] width 72 height 8
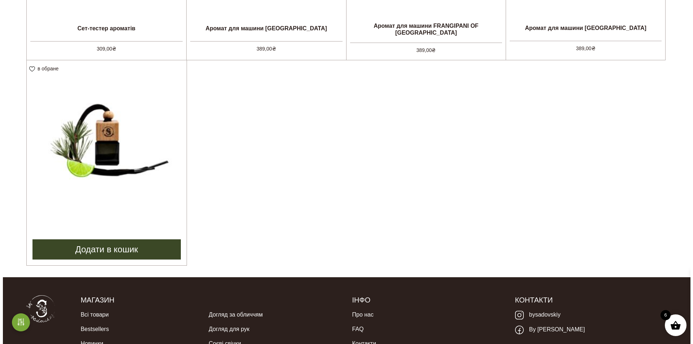
scroll to position [214, 0]
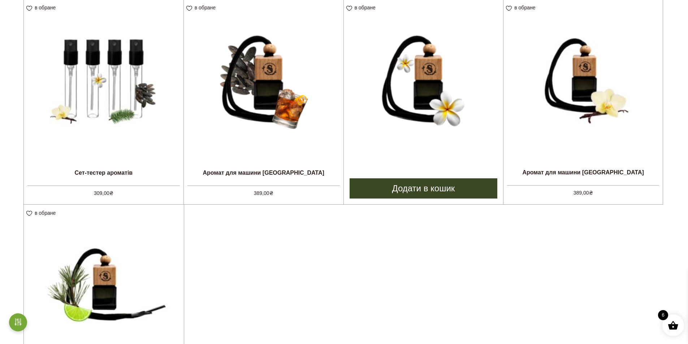
click at [430, 187] on link "Додати в кошик" at bounding box center [424, 188] width 148 height 20
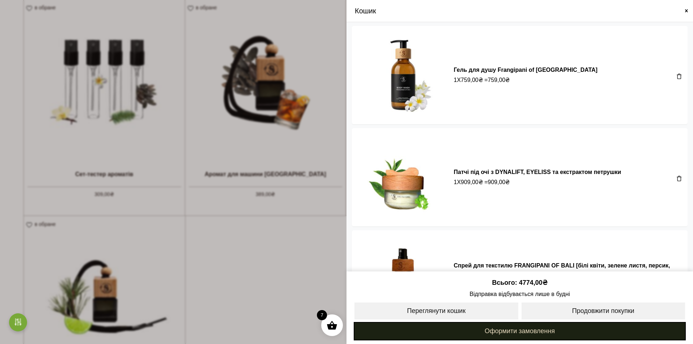
click at [536, 331] on link "Оформити замовлення" at bounding box center [520, 331] width 332 height 18
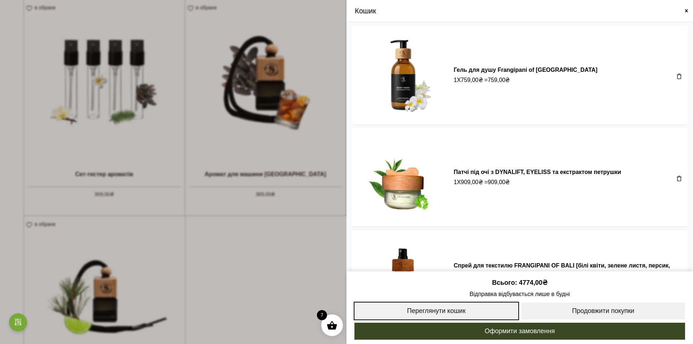
click at [482, 307] on link "Переглянути кошик" at bounding box center [436, 311] width 165 height 18
click at [461, 313] on link "Переглянути кошик" at bounding box center [436, 311] width 165 height 18
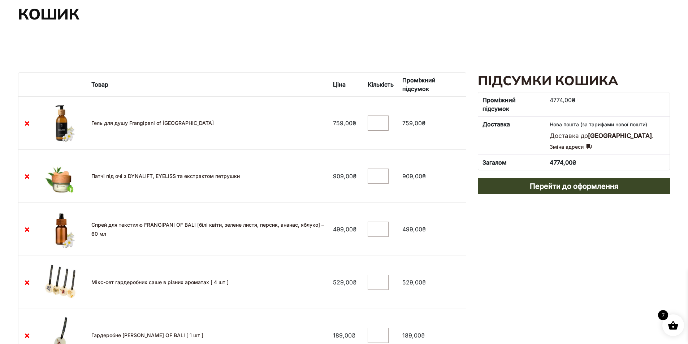
scroll to position [144, 0]
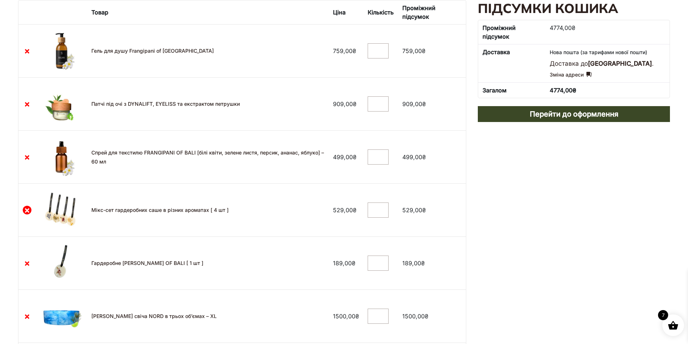
click at [27, 211] on кошика"] "×" at bounding box center [27, 210] width 9 height 9
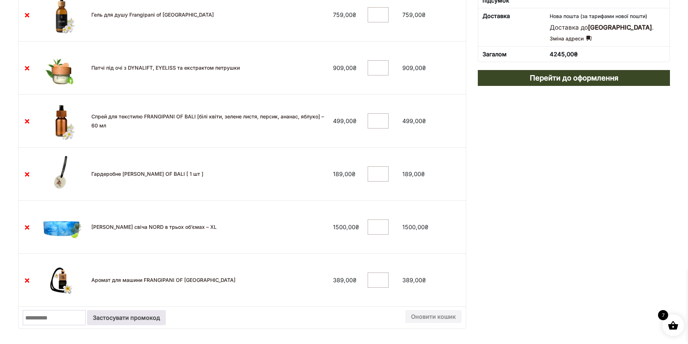
scroll to position [217, 0]
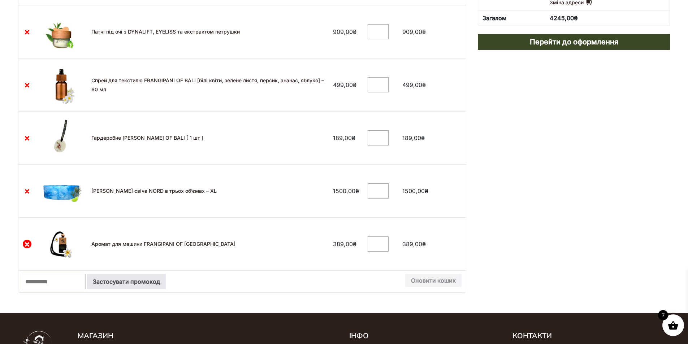
click at [27, 244] on link "×" at bounding box center [27, 244] width 9 height 9
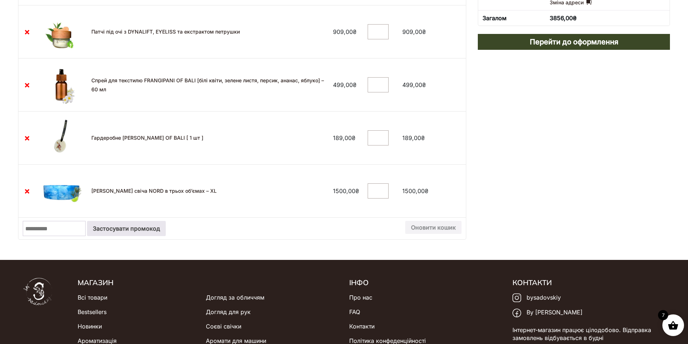
scroll to position [108, 0]
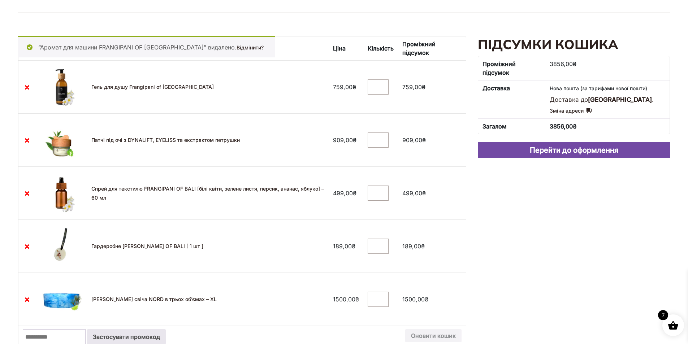
click at [586, 150] on link "Перейти до оформлення" at bounding box center [574, 150] width 192 height 16
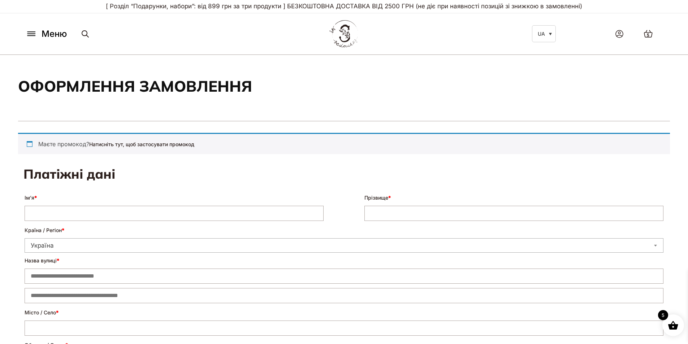
select select "****"
click at [86, 212] on input "Ім’я *" at bounding box center [174, 213] width 299 height 15
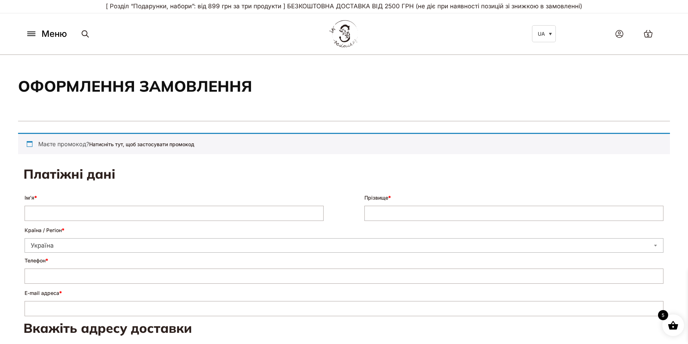
click at [184, 235] on p "**********" at bounding box center [343, 238] width 641 height 28
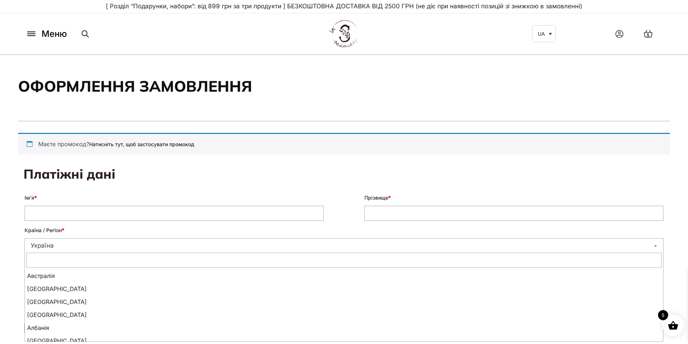
click at [173, 242] on span "Україна" at bounding box center [344, 245] width 638 height 10
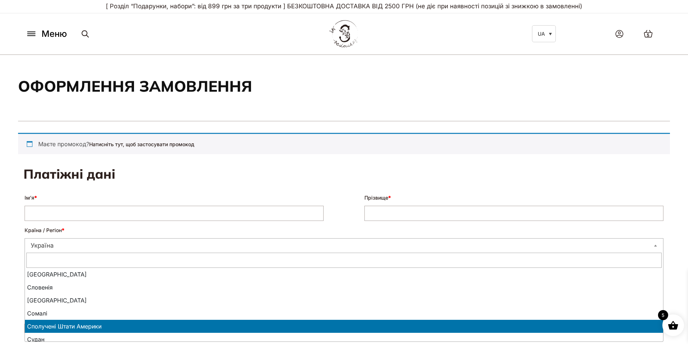
select select "**"
select select
select select "**"
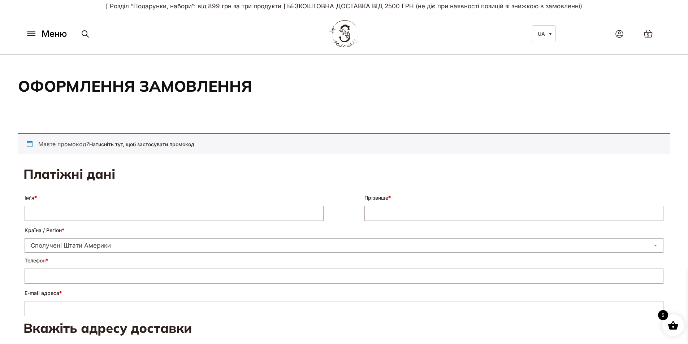
click at [120, 217] on input "Ім’я *" at bounding box center [174, 213] width 299 height 15
type input "*"
type input "********"
click at [389, 218] on input "Прізвище *" at bounding box center [513, 213] width 299 height 15
type input "*******"
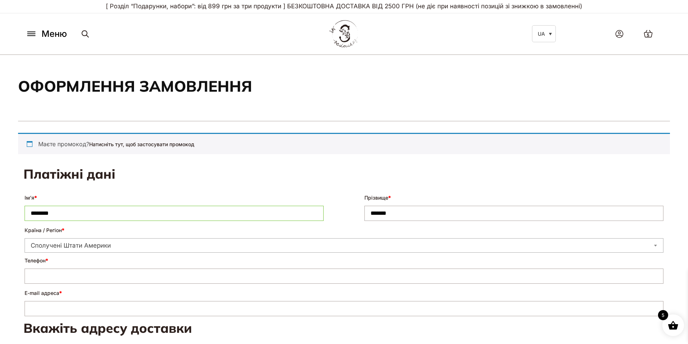
click at [153, 278] on input "Телефон *" at bounding box center [344, 276] width 639 height 15
type input "*"
click at [48, 278] on input "**********" at bounding box center [344, 276] width 639 height 15
click at [61, 276] on input "**********" at bounding box center [344, 276] width 639 height 15
type input "**********"
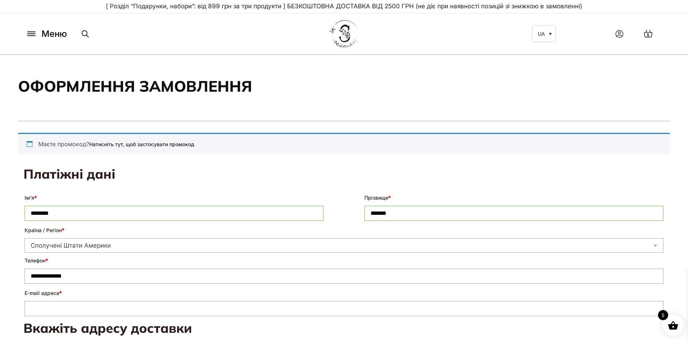
click at [69, 311] on input "E-mail адреса *" at bounding box center [344, 308] width 639 height 15
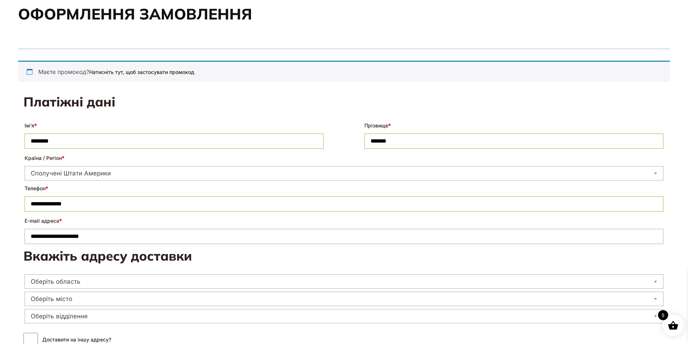
scroll to position [181, 0]
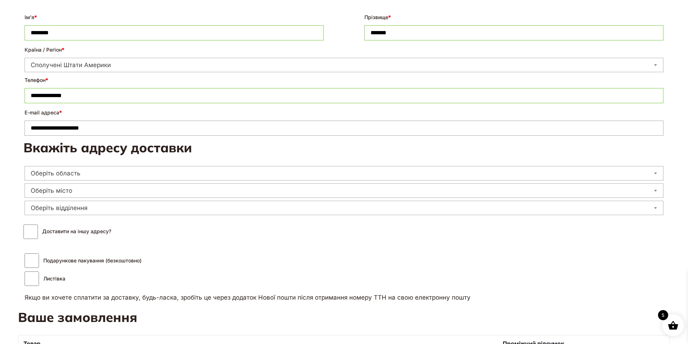
type input "**********"
click at [98, 172] on span "Оберіть область" at bounding box center [344, 173] width 638 height 10
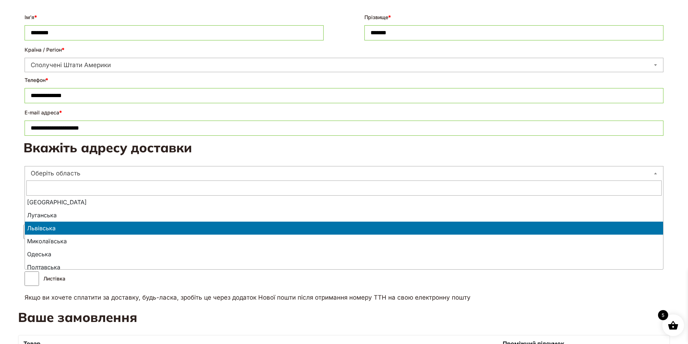
scroll to position [266, 0]
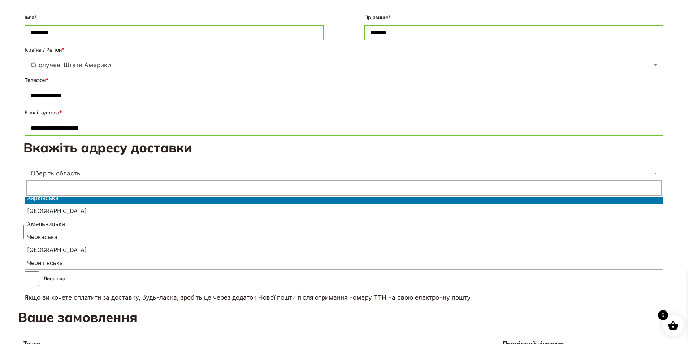
click at [94, 189] on input "text" at bounding box center [343, 188] width 635 height 15
click at [255, 187] on input "text" at bounding box center [343, 188] width 635 height 15
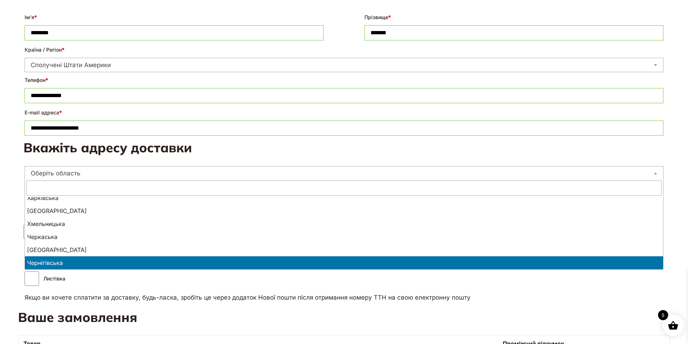
click at [616, 309] on div "Подарункове пакування (безкоштовно) Листівка Листівка (необов'язково) Якщо ви х…" at bounding box center [343, 280] width 641 height 57
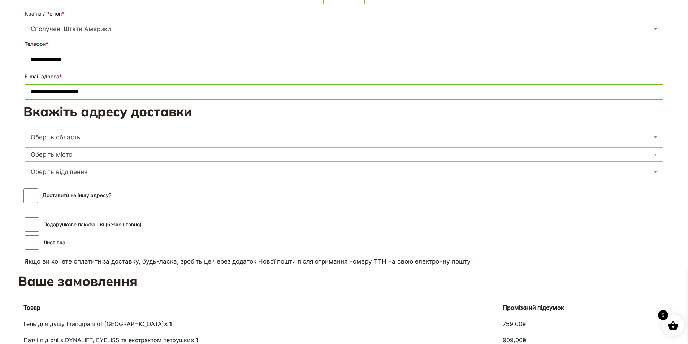
scroll to position [181, 0]
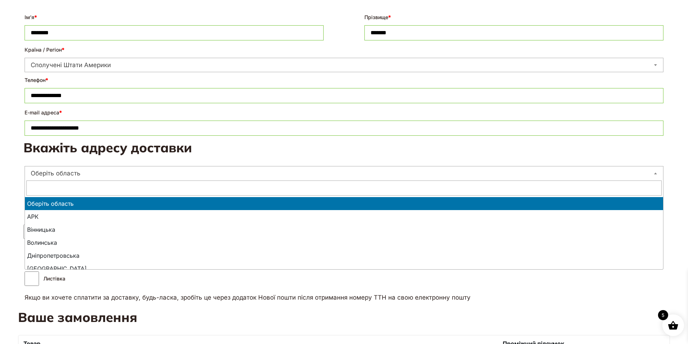
click at [110, 172] on span "Оберіть область" at bounding box center [344, 173] width 638 height 10
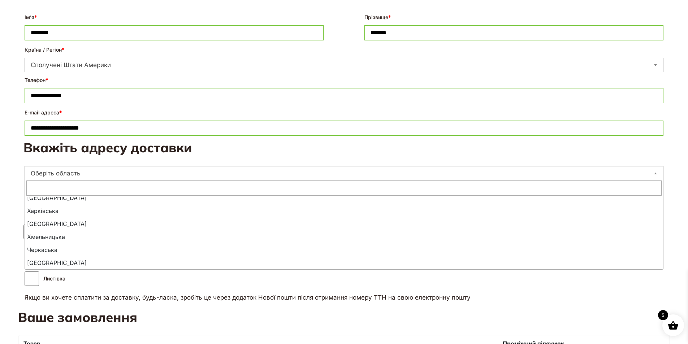
scroll to position [266, 0]
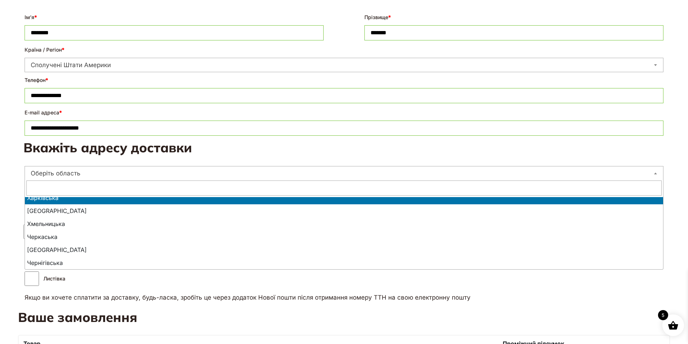
click at [129, 186] on input "text" at bounding box center [343, 188] width 635 height 15
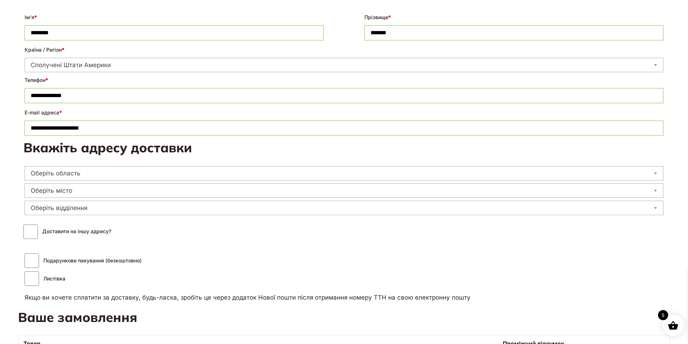
click at [222, 162] on div "**********" at bounding box center [343, 177] width 641 height 76
click at [105, 191] on span "Оберіть місто" at bounding box center [344, 191] width 638 height 10
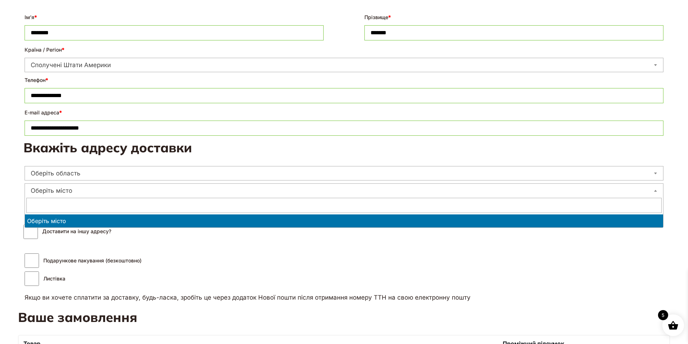
click at [90, 205] on input "text" at bounding box center [343, 205] width 635 height 15
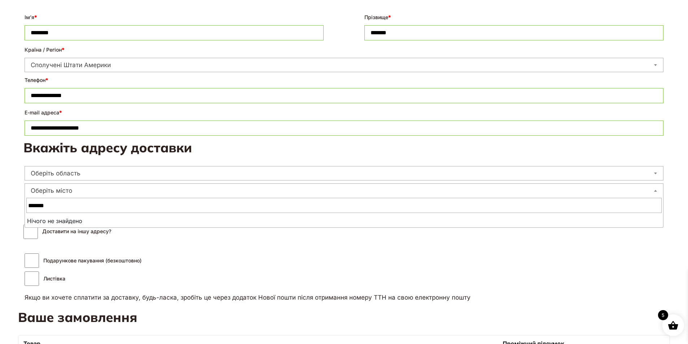
type input "********"
click at [146, 249] on div "**********" at bounding box center [343, 234] width 641 height 35
click at [105, 188] on span "Оберіть місто" at bounding box center [344, 191] width 638 height 10
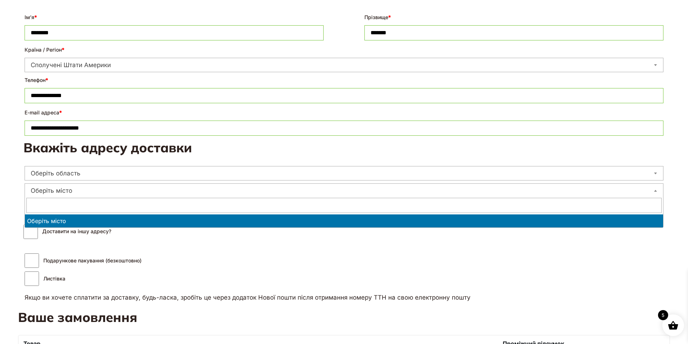
click at [101, 209] on input "text" at bounding box center [343, 205] width 635 height 15
click at [344, 264] on p "Подарункове пакування (безкоштовно) Листівка" at bounding box center [343, 271] width 641 height 38
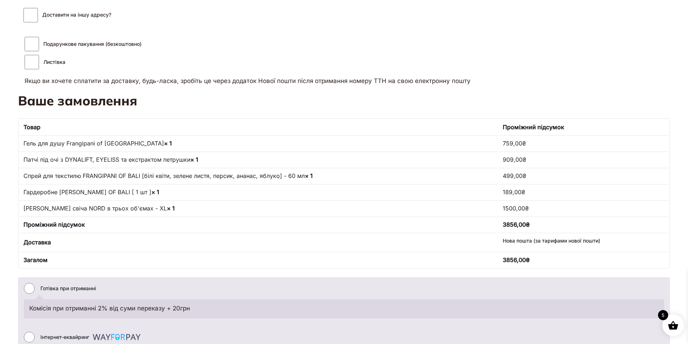
scroll to position [614, 0]
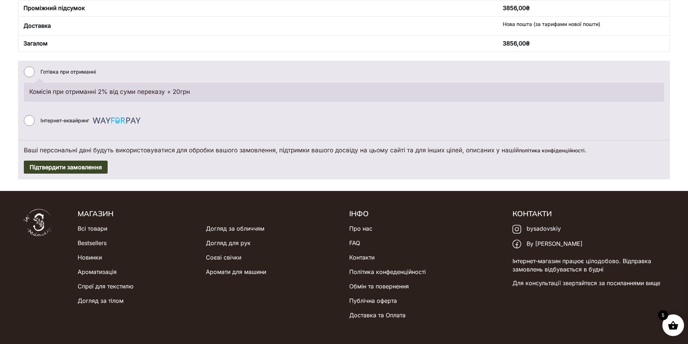
click at [66, 165] on button "Підтвердити замовлення" at bounding box center [66, 167] width 84 height 13
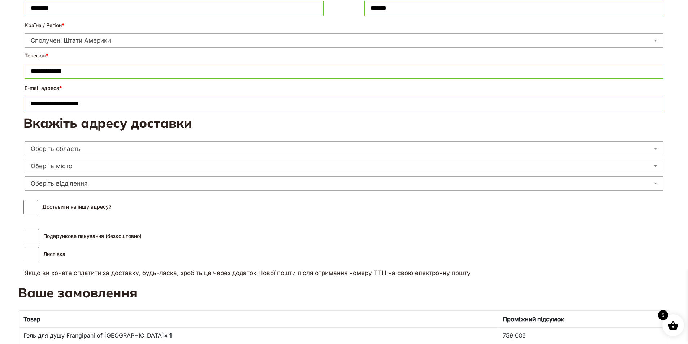
scroll to position [57, 0]
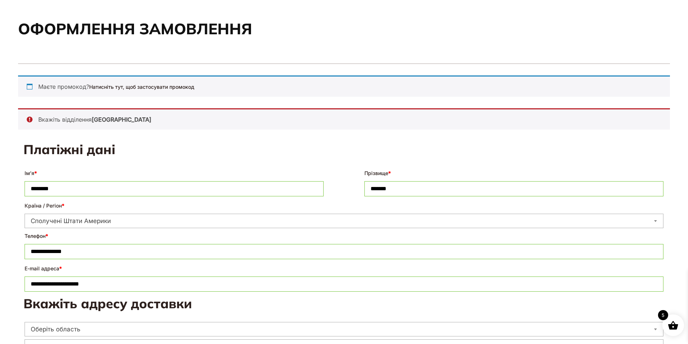
click at [161, 219] on span "Сполучені Штати Америки" at bounding box center [344, 221] width 638 height 10
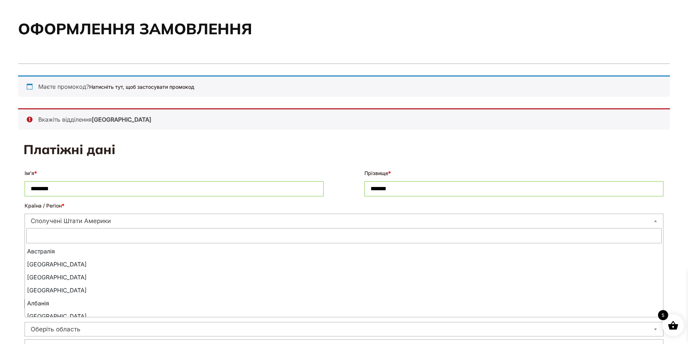
scroll to position [2626, 0]
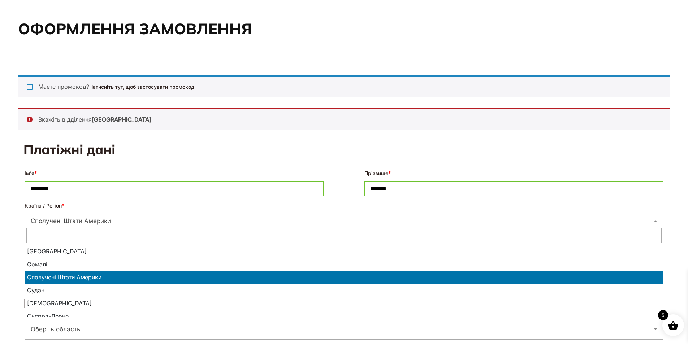
click at [154, 233] on input "text" at bounding box center [343, 235] width 635 height 15
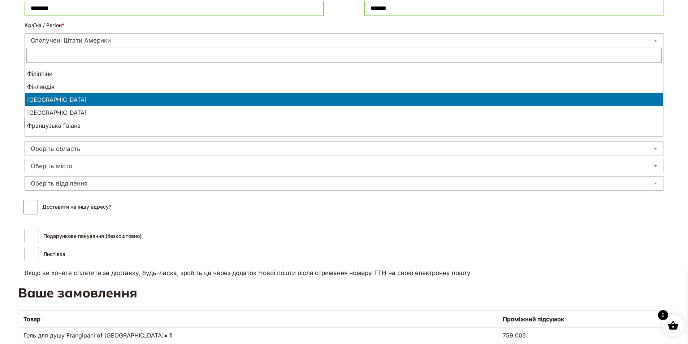
scroll to position [2915, 0]
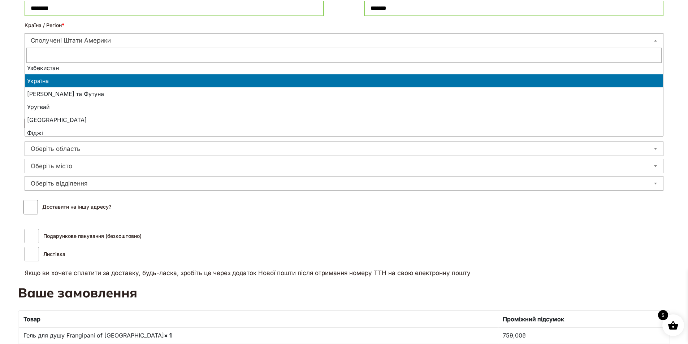
select select "**"
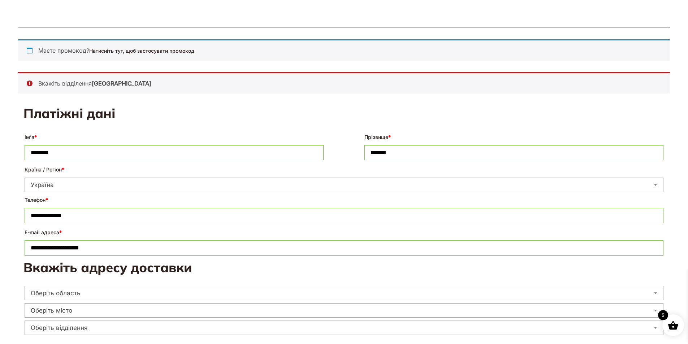
scroll to position [166, 0]
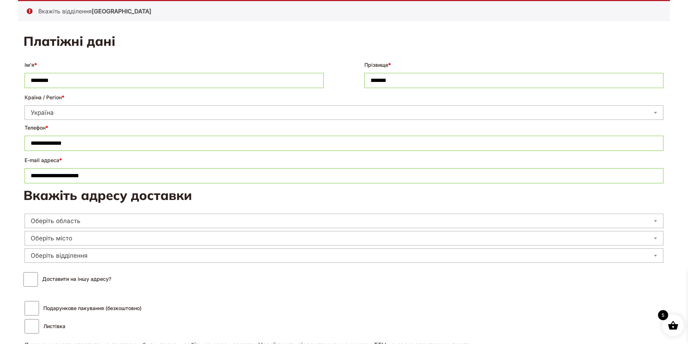
click at [155, 223] on span "Оберіть область" at bounding box center [344, 221] width 638 height 10
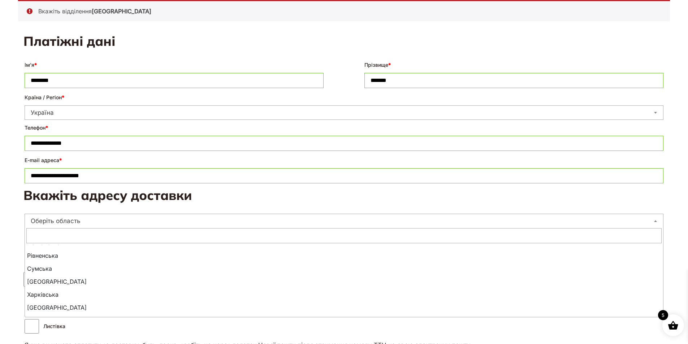
scroll to position [266, 0]
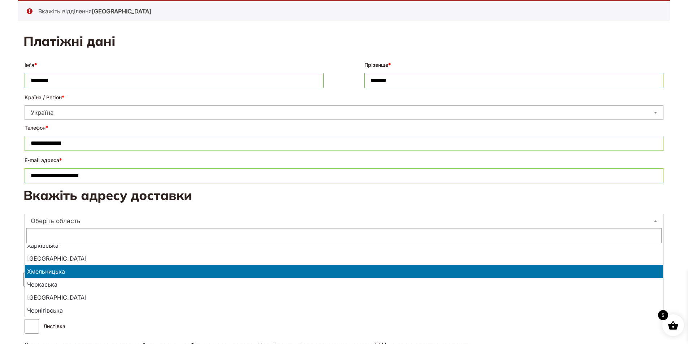
select select "**********"
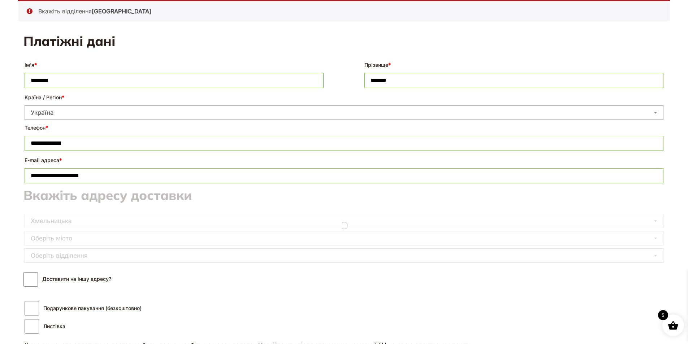
click at [149, 239] on span "Оберіть місто" at bounding box center [344, 238] width 638 height 10
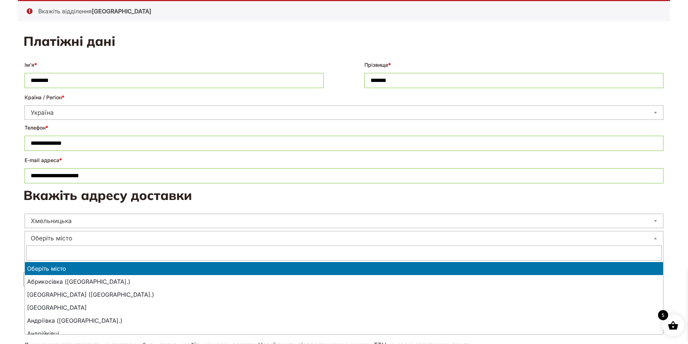
click at [154, 256] on input "text" at bounding box center [343, 253] width 635 height 15
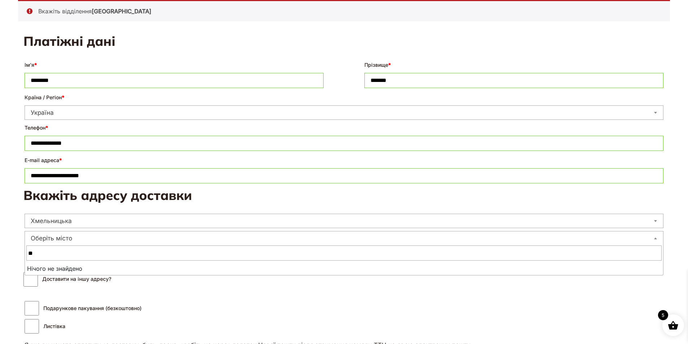
type input "*"
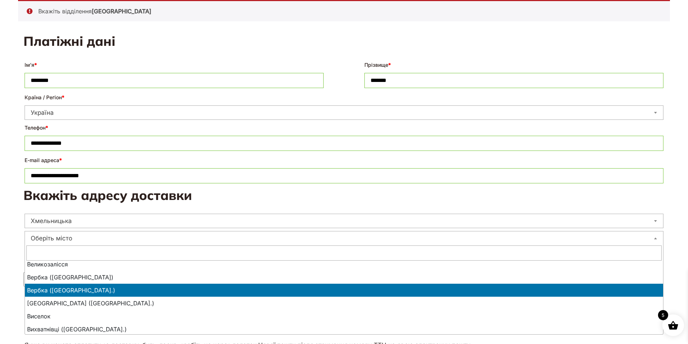
scroll to position [794, 0]
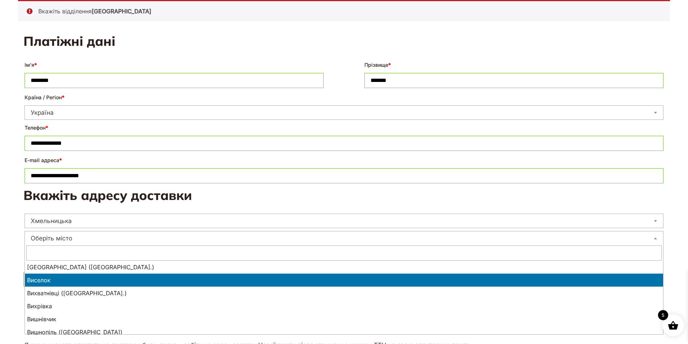
click at [186, 254] on input "text" at bounding box center [343, 253] width 635 height 15
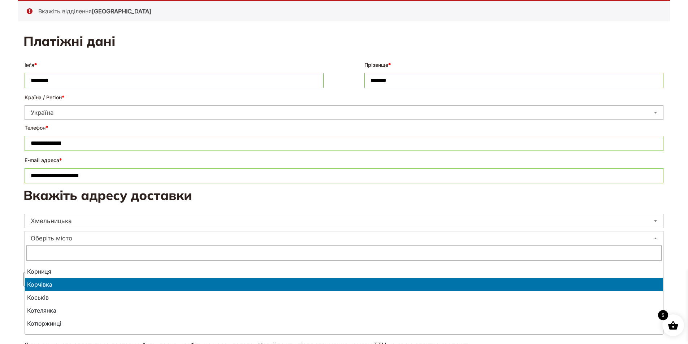
scroll to position [3033, 0]
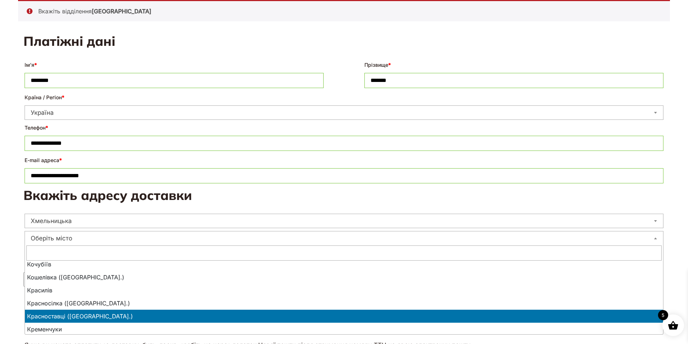
select select "**********"
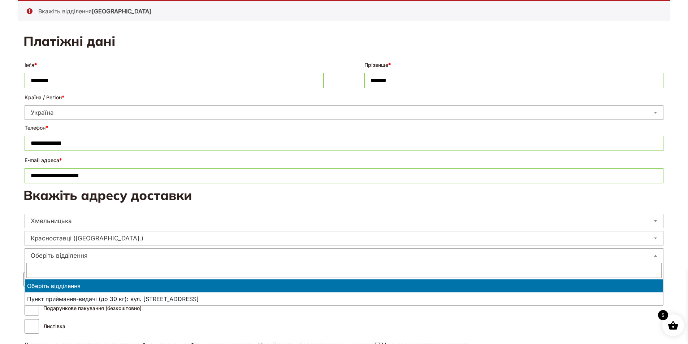
click at [177, 256] on span "Оберіть відділення" at bounding box center [344, 256] width 638 height 10
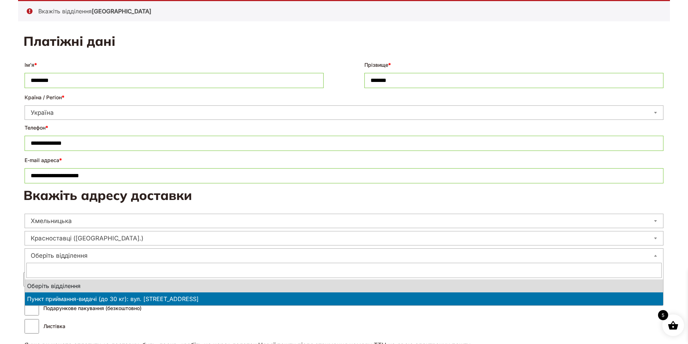
select select "**********"
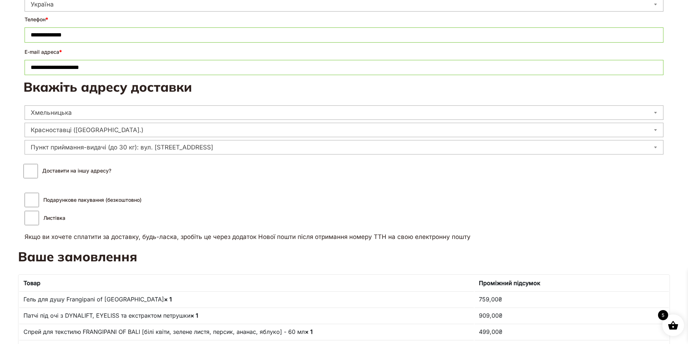
scroll to position [166, 0]
